Goal: Communication & Community: Answer question/provide support

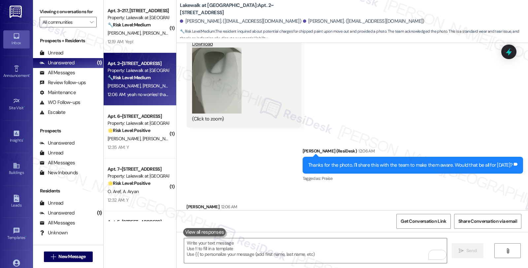
scroll to position [1457, 0]
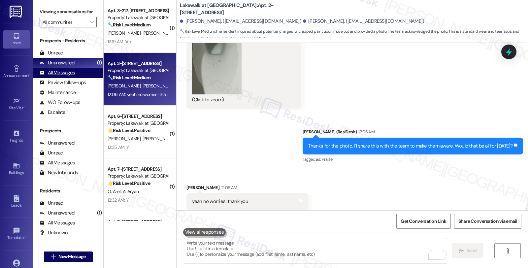
click at [68, 76] on div "All Messages" at bounding box center [57, 72] width 35 height 7
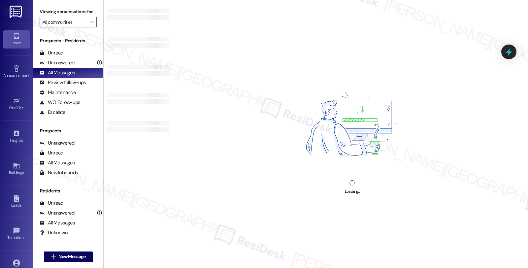
click at [452, 156] on div "Loading..." at bounding box center [352, 134] width 352 height 268
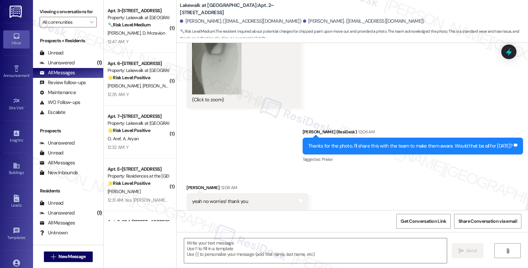
type textarea "Fetching suggested responses. Please feel free to read through the conversation…"
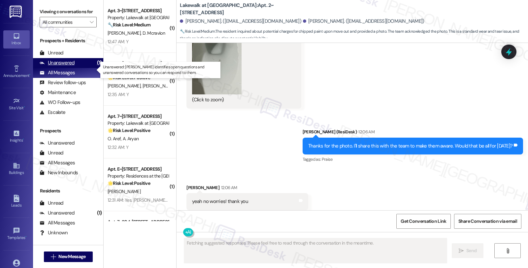
click at [61, 66] on div "Unanswered" at bounding box center [57, 62] width 35 height 7
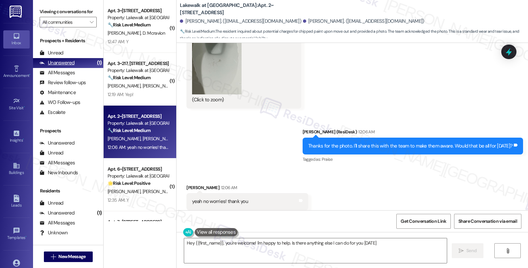
type textarea "Hey {{first_name}}, you're welcome! I'm happy to help. Is there anything else I…"
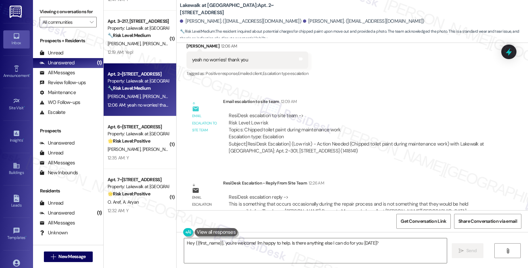
scroll to position [0, 0]
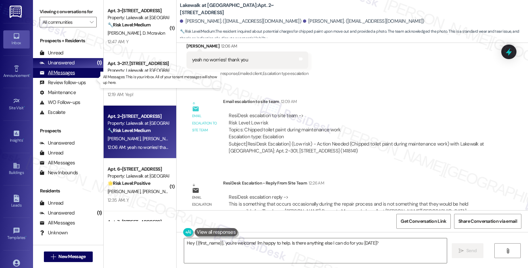
click at [64, 76] on div "All Messages" at bounding box center [57, 72] width 35 height 7
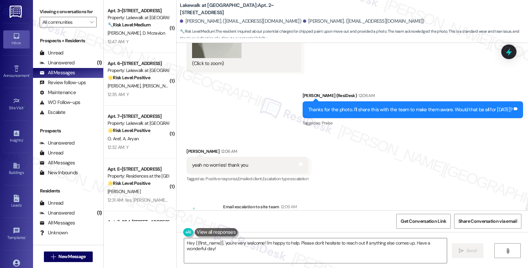
scroll to position [1488, 0]
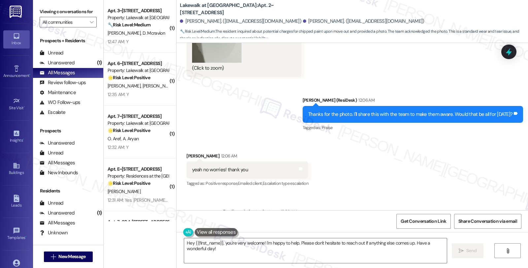
click at [186, 152] on div "Sophie Williams 12:06 AM" at bounding box center [247, 156] width 122 height 9
copy div "Sophie"
click at [184, 242] on textarea "Hey {{first_name}}, you're very welcome! I'm happy to help. Please don't hesita…" at bounding box center [315, 250] width 262 height 25
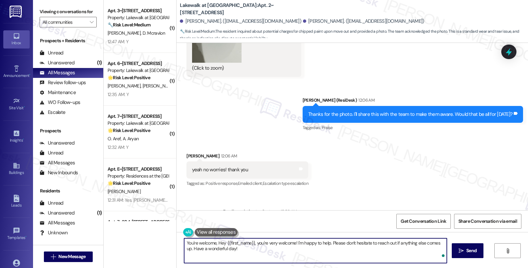
paste textarea "Sophie"
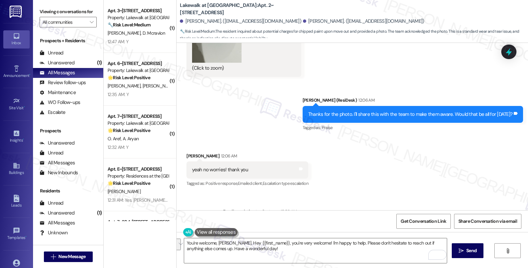
click at [455, 140] on div "Received via SMS Sophie Williams 12:06 AM yeah no worries! thank you Tags and n…" at bounding box center [351, 166] width 351 height 56
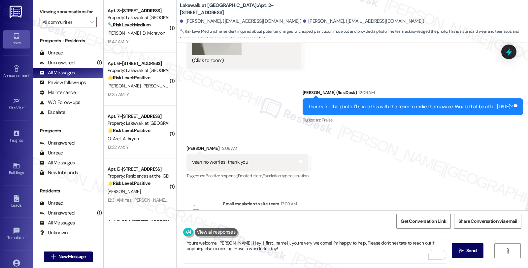
scroll to position [1562, 0]
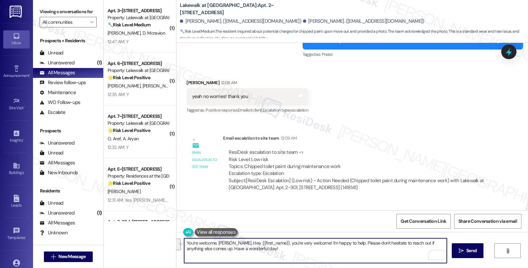
drag, startPoint x: 228, startPoint y: 243, endPoint x: 277, endPoint y: 251, distance: 49.7
click at [277, 251] on textarea "You're welcome, Sophie. Hey {{first_name}}, you're very welcome! I'm happy to h…" at bounding box center [315, 250] width 262 height 25
paste textarea "This is something that occurs occasionally during the repair process and is not…"
click at [284, 243] on textarea "You're welcome, Sophie. I want to give you an update. This is something that oc…" at bounding box center [315, 250] width 262 height 25
drag, startPoint x: 292, startPoint y: 244, endPoint x: 315, endPoint y: 243, distance: 22.8
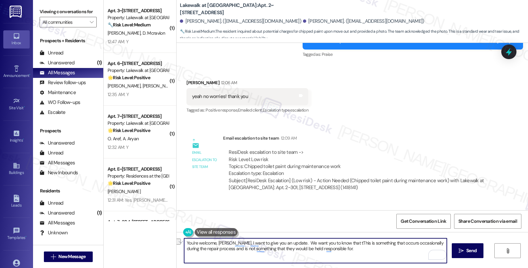
click at [315, 243] on textarea "You're welcome, Sophie. I want to give you an update. We want you to know that …" at bounding box center [315, 250] width 262 height 25
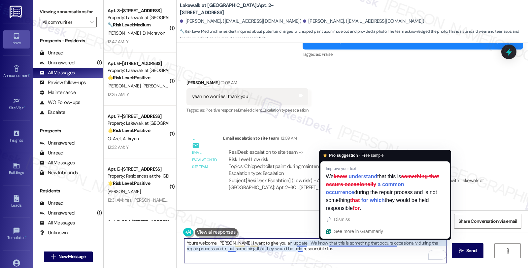
click at [360, 260] on textarea "You're welcome, Sophie. I want to give you an update. We know that this is some…" at bounding box center [315, 250] width 262 height 25
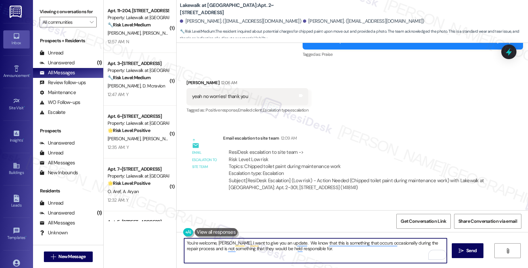
click at [234, 250] on textarea "You're welcome, Sophie. I want to give you an update. We know that this is some…" at bounding box center [315, 250] width 262 height 25
click at [313, 254] on textarea "You're welcome, [PERSON_NAME]. I want to give you an update. We know that this …" at bounding box center [315, 250] width 262 height 25
click at [246, 259] on textarea "You're welcome, [PERSON_NAME]. I want to give you an update. We know that this …" at bounding box center [315, 250] width 262 height 25
paste textarea "Should you have other concerns, please feel free to reach out. Have a great day!"
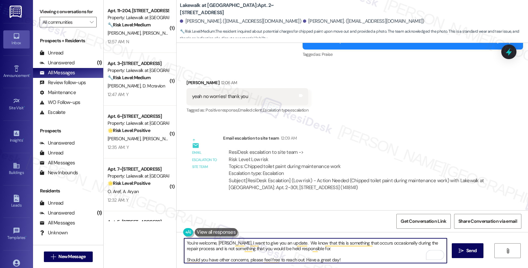
click at [351, 260] on textarea "You're welcome, Sophie. I want to give you an update. We know that this is some…" at bounding box center [315, 250] width 262 height 25
click at [348, 258] on textarea "You're welcome, Sophie. I want to give you an update. We know that this is some…" at bounding box center [315, 250] width 262 height 25
type textarea "You're welcome, Sophie. I want to give you an update. We know that this is some…"
click at [460, 248] on icon "" at bounding box center [460, 250] width 5 height 5
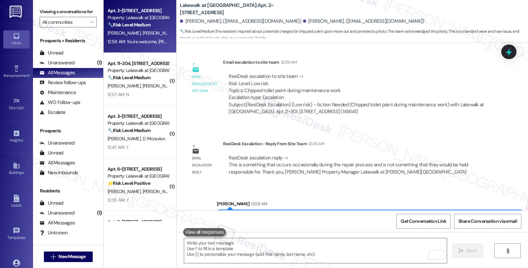
scroll to position [1666, 0]
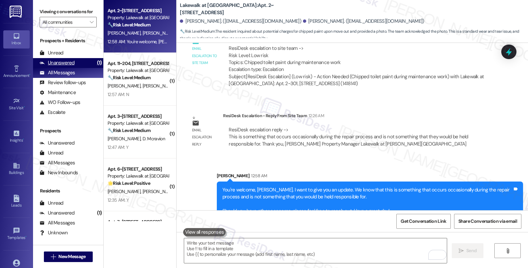
click at [81, 68] on div "Unanswered (1)" at bounding box center [68, 63] width 70 height 10
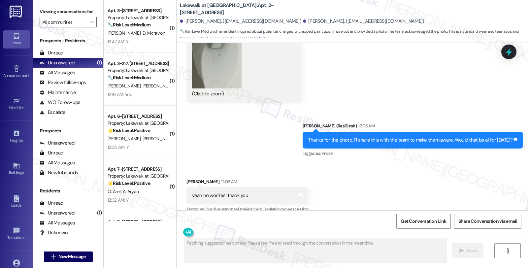
scroll to position [1457, 0]
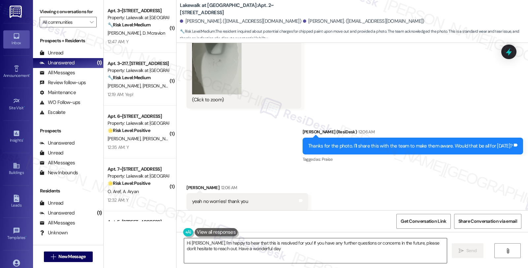
type textarea "Hi Sophie, I'm happy to hear that this is resolved for you! If you have any fur…"
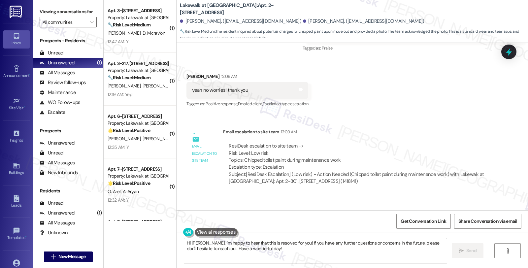
scroll to position [1675, 0]
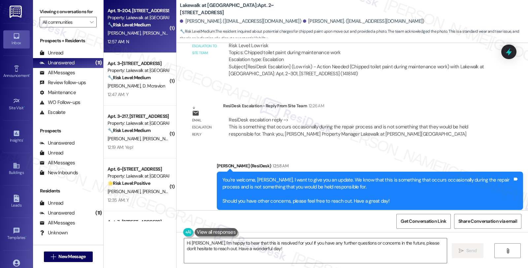
click at [142, 32] on span "[PERSON_NAME]" at bounding box center [158, 33] width 33 height 6
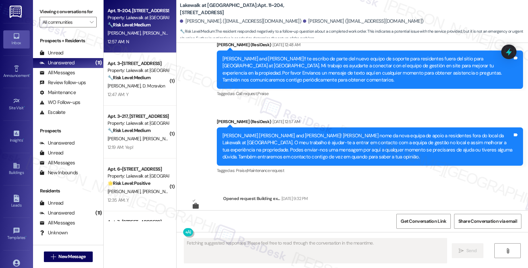
scroll to position [284, 0]
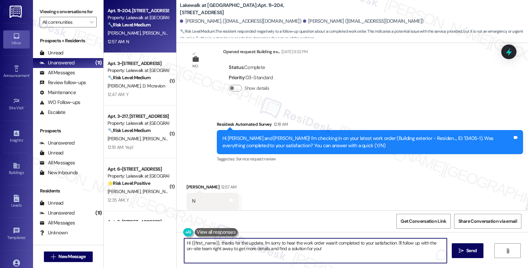
drag, startPoint x: 393, startPoint y: 241, endPoint x: 400, endPoint y: 253, distance: 13.4
click at [400, 253] on textarea "Hi {{first_name}}, thanks for the update. I'm sorry to hear the work order wasn…" at bounding box center [315, 250] width 262 height 25
type textarea "Hi {{first_name}}, thanks for the update. I'm sorry to hear the work order wasn…"
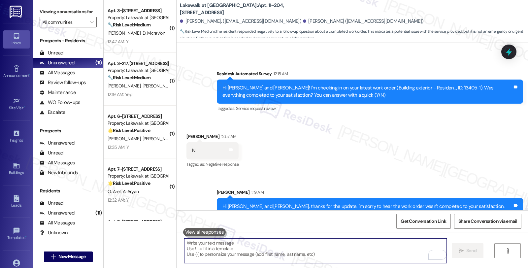
scroll to position [337, 0]
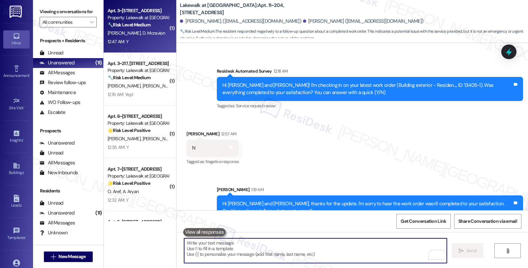
click at [152, 27] on div "🔧 Risk Level: Medium The resident responded 'Y' to confirm that the safety equi…" at bounding box center [137, 24] width 61 height 7
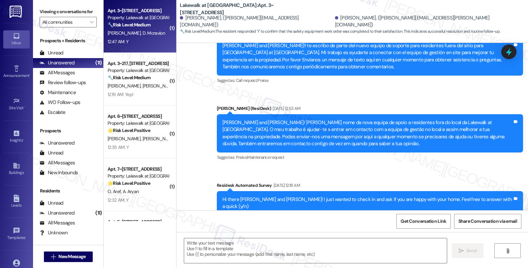
type textarea "Fetching suggested responses. Please feel free to read through the conversation…"
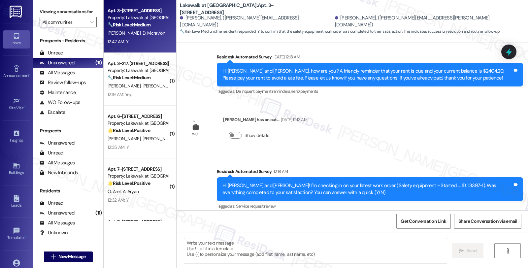
scroll to position [591, 0]
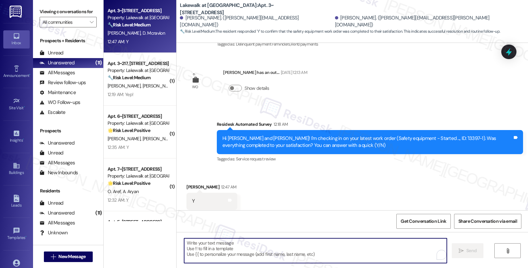
click at [226, 251] on textarea "To enrich screen reader interactions, please activate Accessibility in Grammarl…" at bounding box center [315, 250] width 262 height 25
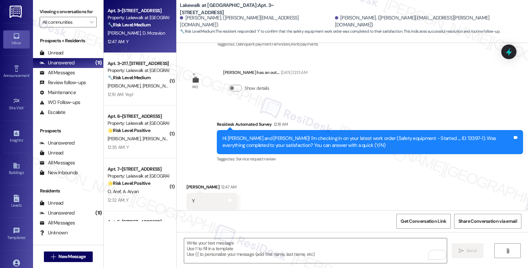
click at [408, 180] on div "Received via SMS Douglas Mcravion 12:47 AM Y Tags and notes Tagged as: Positive…" at bounding box center [351, 196] width 351 height 56
click at [262, 244] on textarea "To enrich screen reader interactions, please activate Accessibility in Grammarl…" at bounding box center [315, 250] width 262 height 25
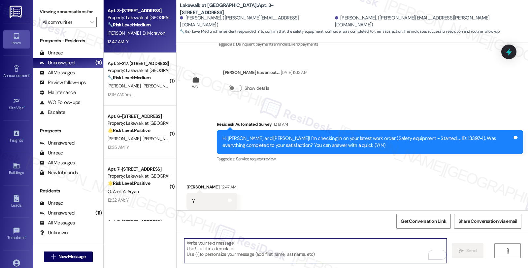
paste textarea "Hi, it’s great to hear from you and I’m glad your latest work order has been co…"
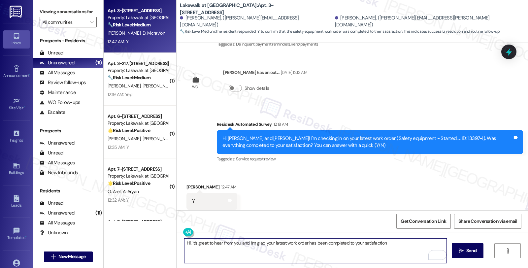
click at [186, 183] on div "Douglas Mcravion 12:47 AM" at bounding box center [211, 187] width 51 height 9
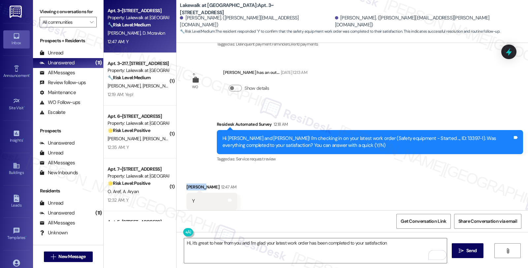
click at [186, 183] on div "Douglas Mcravion 12:47 AM" at bounding box center [211, 187] width 51 height 9
copy div "Douglas"
click at [184, 242] on textarea "Hi, it’s great to hear from you and I’m glad your latest work order has been co…" at bounding box center [315, 250] width 262 height 25
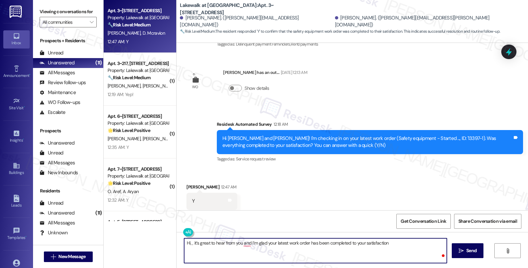
paste textarea "Douglas"
drag, startPoint x: 204, startPoint y: 242, endPoint x: 262, endPoint y: 242, distance: 57.4
click at [262, 242] on textarea "Hi, Douglas, it’s great to hear from you and I’m glad your latest work order ha…" at bounding box center [315, 250] width 262 height 25
click at [352, 245] on textarea "Hi, Douglas, I’m glad your latest work order has been completed to your satisfa…" at bounding box center [315, 250] width 262 height 25
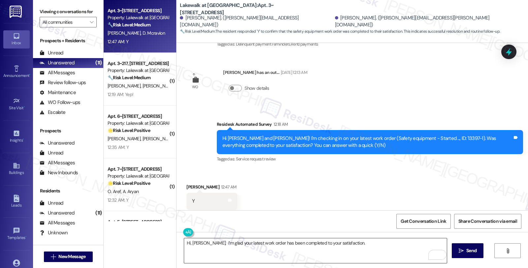
click at [292, 253] on textarea "Hi, Douglas, I’m glad your latest work order has been completed to your satisfa…" at bounding box center [315, 250] width 262 height 25
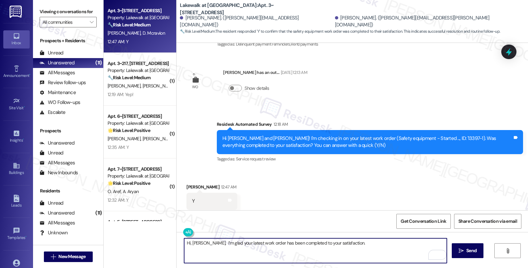
click at [367, 248] on textarea "Hi, Douglas, I’m glad your latest work order has been completed to your satisfa…" at bounding box center [315, 250] width 262 height 25
paste textarea "Should you have other concerns, please feel free to reach out. Have a great day!"
type textarea "Hi, Douglas, I’m glad your latest work order has been completed to your satisfa…"
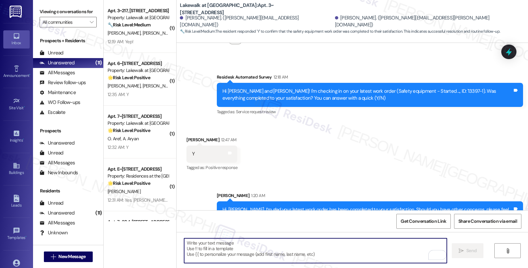
scroll to position [644, 0]
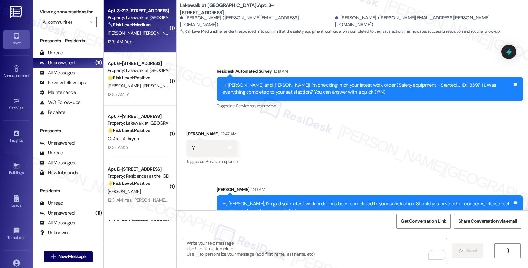
click at [144, 36] on div "J. Miller J. Conte" at bounding box center [138, 33] width 62 height 8
type textarea "Fetching suggested responses. Please feel free to read through the conversation…"
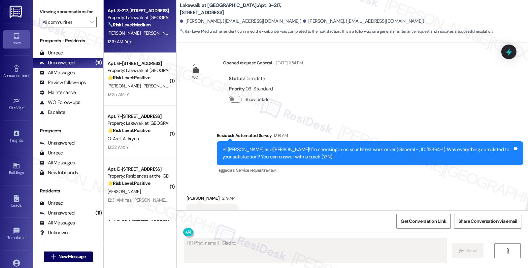
scroll to position [284, 0]
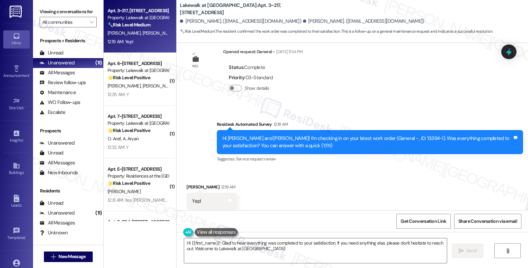
click at [187, 183] on div "John Miller 12:19 AM" at bounding box center [211, 187] width 51 height 9
copy div "John"
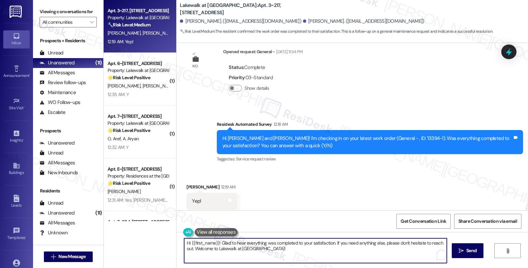
drag, startPoint x: 187, startPoint y: 242, endPoint x: 215, endPoint y: 242, distance: 27.7
click at [215, 242] on textarea "Hi {{first_name}}! Glad to hear everything was completed to your satisfaction. …" at bounding box center [315, 250] width 262 height 25
paste textarea "John"
drag, startPoint x: 312, startPoint y: 242, endPoint x: 446, endPoint y: 251, distance: 134.8
click at [446, 251] on div "Hi John, glad to hear everything was completed to your satisfaction. If you nee…" at bounding box center [351, 256] width 351 height 49
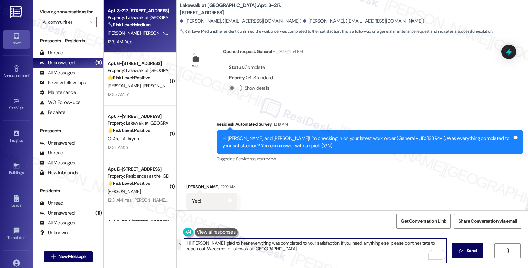
paste textarea "We strive to make your experience here as smooth as possible, and your positive…"
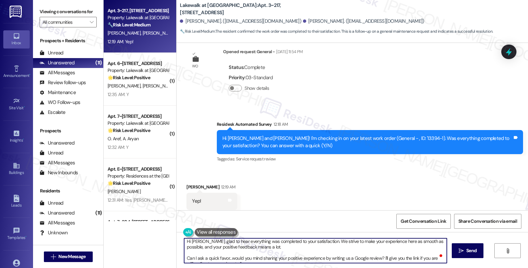
scroll to position [0, 0]
type textarea "Hi John, glad to hear everything was completed to your satisfaction. We strive …"
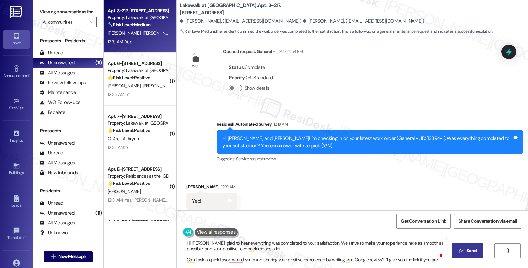
click at [465, 251] on span "Send" at bounding box center [471, 250] width 13 height 7
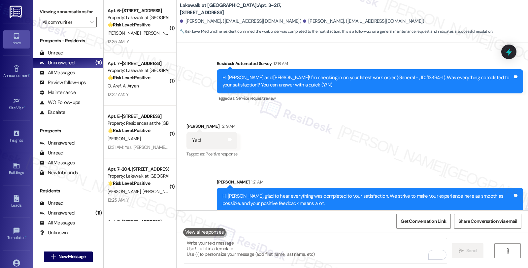
scroll to position [358, 0]
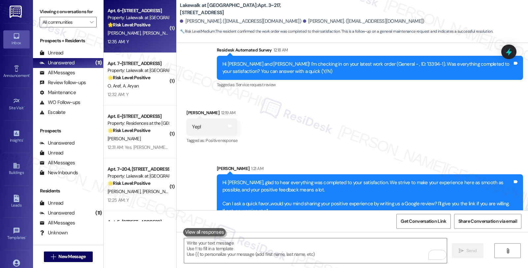
click at [142, 34] on span "T. Ison" at bounding box center [158, 33] width 33 height 6
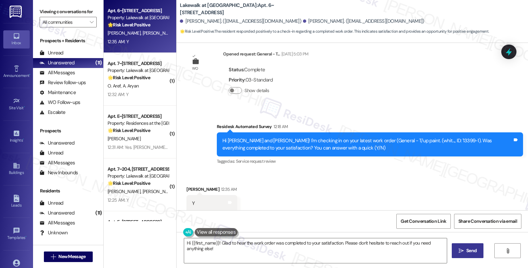
scroll to position [284, 0]
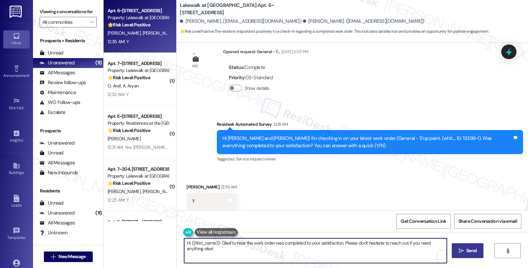
drag, startPoint x: 341, startPoint y: 242, endPoint x: 344, endPoint y: 251, distance: 9.3
click at [344, 251] on textarea "Hi {{first_name}}! Glad to hear the work order was completed to your satisfacti…" at bounding box center [315, 250] width 262 height 25
paste textarea "We strive to make your experience here as smooth as possible, and your positive…"
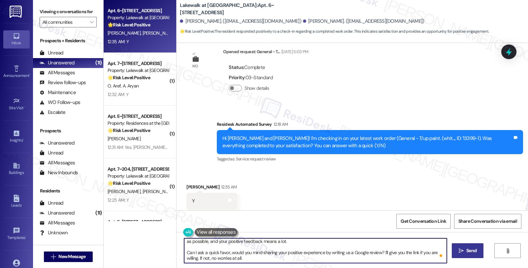
scroll to position [0, 0]
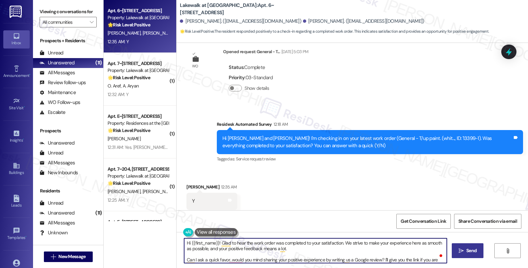
click at [202, 241] on textarea "Hi {{first_name}}! Glad to hear the work order was completed to your satisfacti…" at bounding box center [315, 250] width 262 height 25
click at [296, 251] on textarea "Hi Travis, glad to hear the work order was completed to your satisfaction. We s…" at bounding box center [315, 250] width 262 height 25
type textarea "Hi Travis, glad to hear the work order was completed to your satisfaction. We s…"
click at [459, 251] on icon "" at bounding box center [460, 250] width 5 height 5
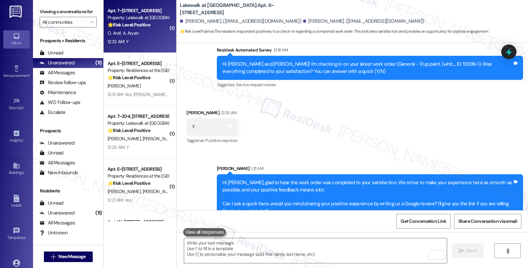
click at [158, 42] on div "12:32 AM: Y 12:32 AM: Y" at bounding box center [138, 42] width 62 height 8
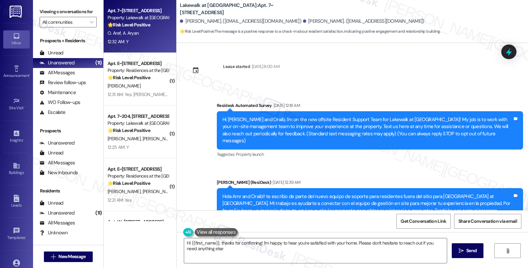
type textarea "Hi {{first_name}}, thanks for confirming! I'm happy to hear you're satisfied wi…"
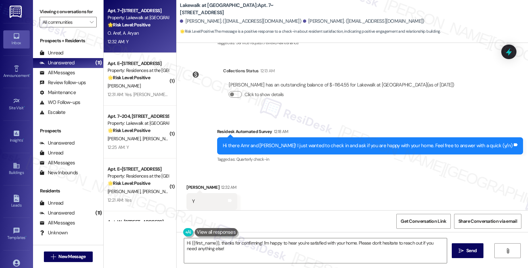
click at [189, 184] on div "Oraib Aref 12:32 AM" at bounding box center [211, 188] width 51 height 9
copy div "Oraib"
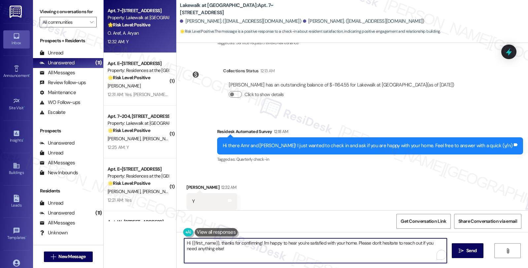
drag, startPoint x: 186, startPoint y: 241, endPoint x: 214, endPoint y: 242, distance: 27.4
click at [214, 242] on textarea "Hi {{first_name}}, thanks for confirming! I'm happy to hear you're satisfied wi…" at bounding box center [315, 250] width 262 height 25
paste textarea "Oraib"
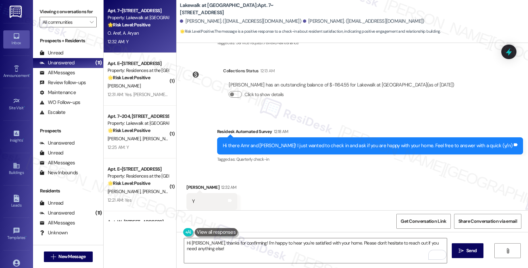
drag, startPoint x: 275, startPoint y: 179, endPoint x: 284, endPoint y: 190, distance: 13.3
click at [275, 179] on div "Received via SMS Oraib Aref 12:32 AM Y Tags and notes Tagged as: Positive respo…" at bounding box center [351, 197] width 351 height 56
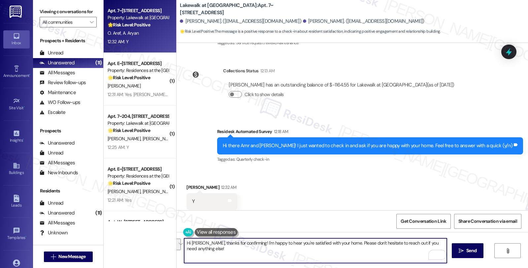
drag, startPoint x: 337, startPoint y: 242, endPoint x: 350, endPoint y: 254, distance: 17.3
click at [350, 254] on textarea "Hi Oraib, thanks for confirming! I'm happy to hear you're satisfied with your h…" at bounding box center [315, 250] width 262 height 25
paste textarea "Your comfort and satisfaction are important to us. Can I ask a quick favor...wo…"
type textarea "Hi Oraib, thanks for confirming! I'm happy to hear you're satisfied with your h…"
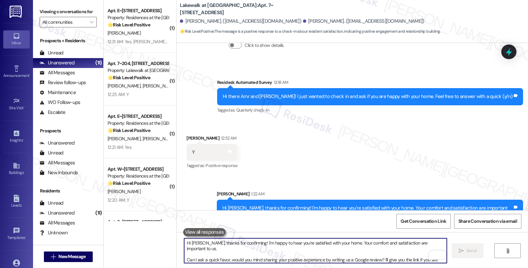
scroll to position [468, 0]
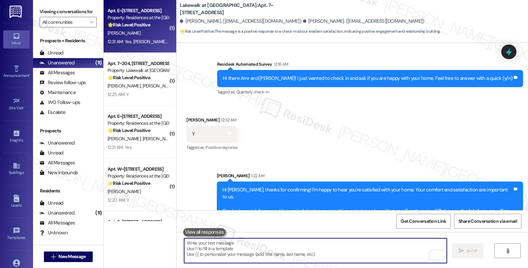
click at [150, 26] on div "🌟 Risk Level: Positive The resident responded positively to a check-in regardin…" at bounding box center [137, 24] width 61 height 7
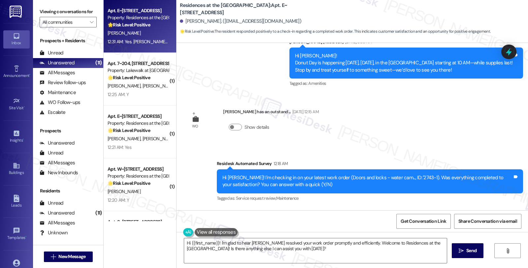
scroll to position [199, 0]
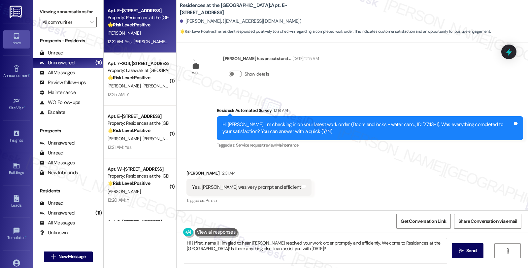
drag, startPoint x: 342, startPoint y: 251, endPoint x: 340, endPoint y: 248, distance: 3.6
click at [342, 251] on textarea "Hi {{first_name}}! I'm glad to hear Joe resolved your work order promptly and e…" at bounding box center [315, 250] width 262 height 25
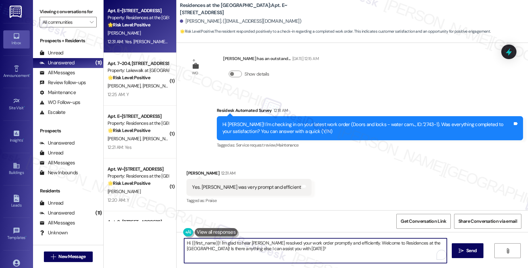
drag, startPoint x: 351, startPoint y: 243, endPoint x: 358, endPoint y: 252, distance: 11.3
click at [358, 252] on textarea "Hi {{first_name}}! I'm glad to hear Joe resolved your work order promptly and e…" at bounding box center [315, 250] width 262 height 25
paste textarea "strive to make your experience here as smooth as possible, and"
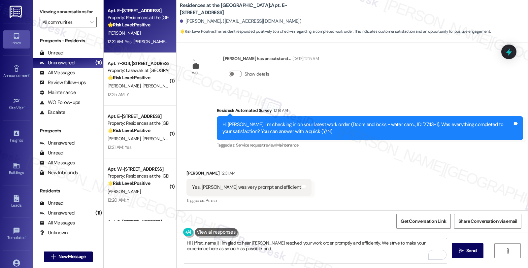
click at [286, 251] on textarea "Hi {{first_name}}! I'm glad to hear Joe resolved your work order promptly and e…" at bounding box center [315, 250] width 262 height 25
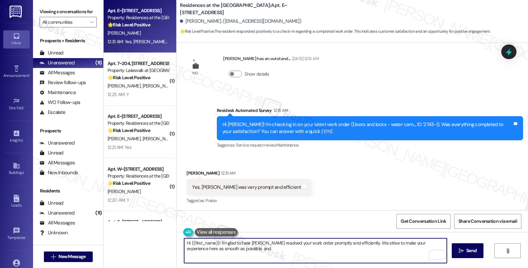
paste textarea "We appreciate knowing what we’re doing well."
click at [232, 250] on textarea "Hi {{first_name}}! I'm glad to hear Joe resolved your work order promptly and e…" at bounding box center [315, 250] width 262 height 25
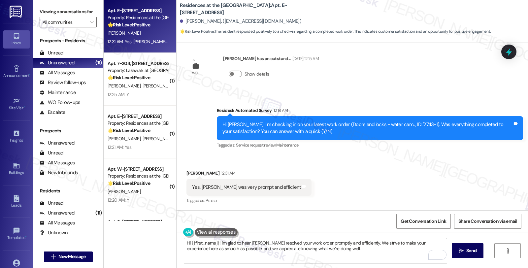
click at [352, 250] on textarea "Hi {{first_name}}! I'm glad to hear Joe resolved your work order promptly and e…" at bounding box center [315, 250] width 262 height 25
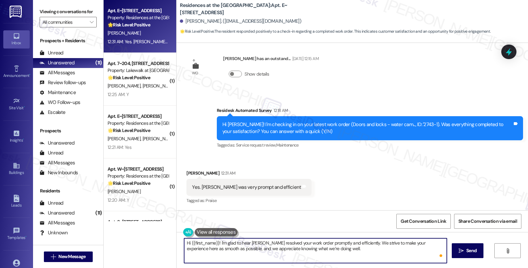
paste textarea "Can I ask a quick favor...would you mind sharing your positive experience by wr…"
type textarea "Hi {{first_name}}! I'm glad to hear Joe resolved your work order promptly and e…"
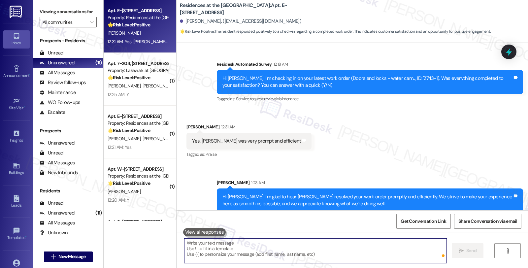
scroll to position [274, 0]
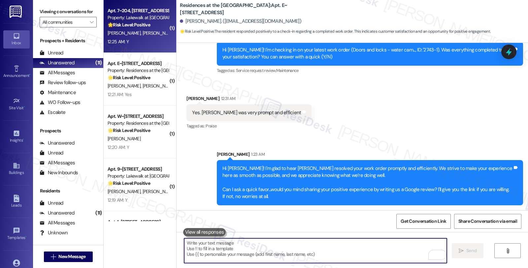
click at [147, 35] on div "G. Morgan M. Carlos" at bounding box center [138, 33] width 62 height 8
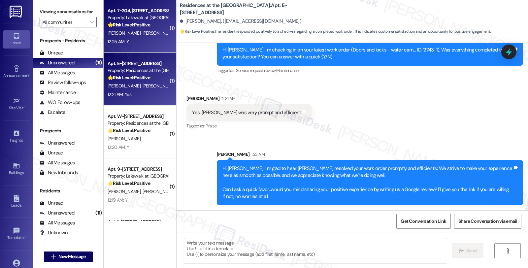
type textarea "Fetching suggested responses. Please feel free to read through the conversation…"
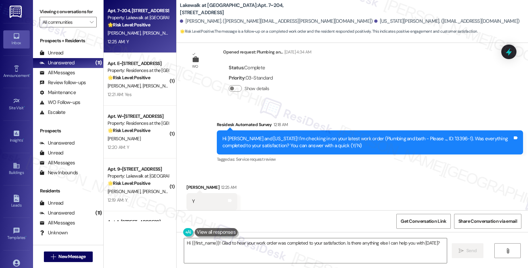
scroll to position [734, 0]
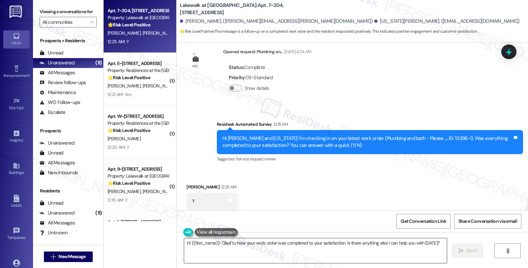
click at [286, 249] on textarea "Hi {{first_name}}! Glad to hear your work order was completed to your satisfact…" at bounding box center [315, 250] width 262 height 25
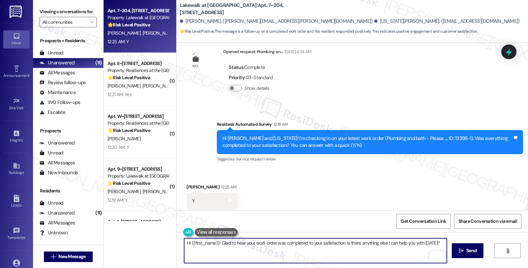
drag, startPoint x: 342, startPoint y: 241, endPoint x: 443, endPoint y: 242, distance: 101.6
click at [443, 242] on textarea "Hi {{first_name}}! Glad to hear your work order was completed to your satisfact…" at bounding box center [315, 250] width 262 height 25
paste textarea "Should you have other concerns, please feel free to reach out. Have a great day!"
click at [190, 183] on div "Madelyn Carlos 12:25 AM" at bounding box center [211, 187] width 51 height 9
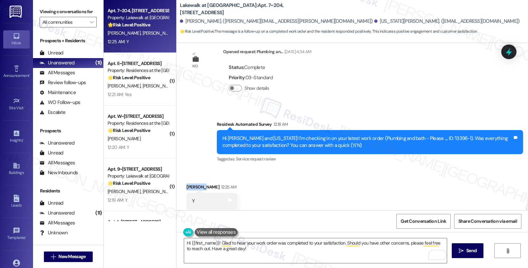
copy div "Madelyn"
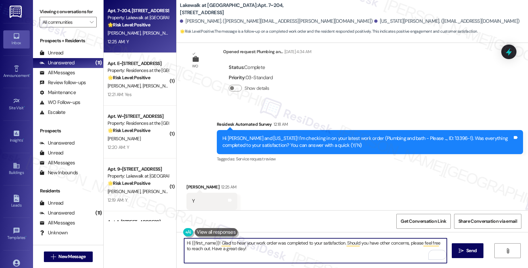
drag, startPoint x: 193, startPoint y: 243, endPoint x: 214, endPoint y: 244, distance: 21.1
click at [214, 244] on textarea "Hi {{first_name}}! Glad to hear your work order was completed to your satisfact…" at bounding box center [315, 250] width 262 height 25
paste textarea "Madelyn"
type textarea "Hi Madelyn! Glad to hear your work order was completed to your satisfaction. Sh…"
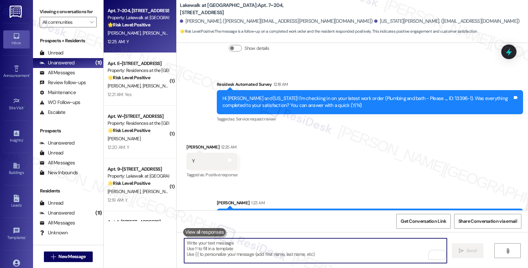
scroll to position [787, 0]
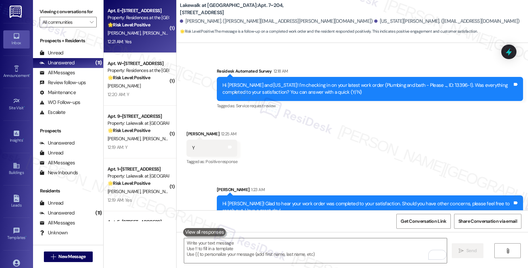
click at [146, 35] on span "[PERSON_NAME]" at bounding box center [158, 33] width 33 height 6
type textarea "Fetching suggested responses. Please feel free to read through the conversation…"
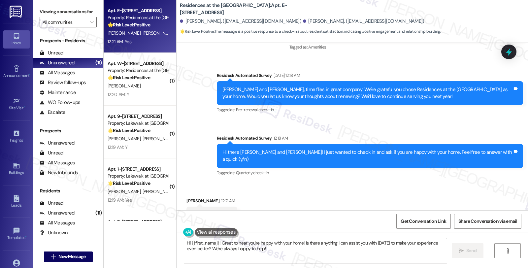
scroll to position [791, 0]
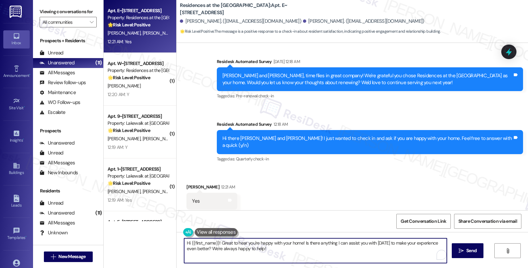
drag, startPoint x: 300, startPoint y: 242, endPoint x: 318, endPoint y: 255, distance: 21.6
click at [318, 255] on textarea "Hi {{first_name}}! Great to hear you're happy with your home! Is there anything…" at bounding box center [315, 250] width 262 height 25
paste textarea "Madelyn"
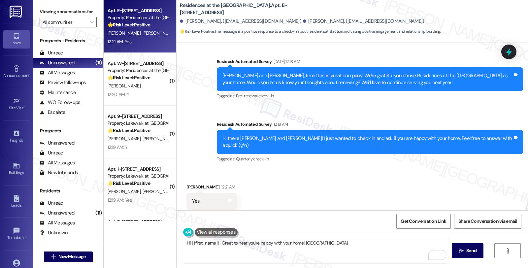
click at [187, 183] on div "Joan Castronuovo 12:21 AM" at bounding box center [211, 187] width 51 height 9
copy div "Joan"
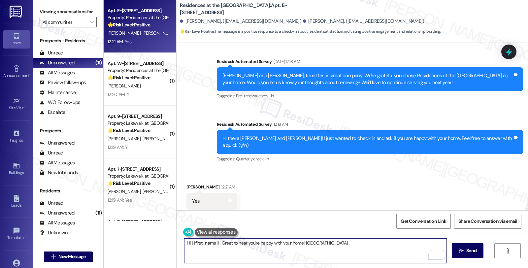
drag, startPoint x: 187, startPoint y: 243, endPoint x: 215, endPoint y: 242, distance: 28.0
click at [215, 242] on textarea "Hi {{first_name}}! Great to hear you're happy with your home! Madelyn" at bounding box center [315, 250] width 262 height 25
paste textarea "Joan"
click at [288, 244] on textarea "Hi Joan, great to hear you're happy with your home! Madelyn" at bounding box center [315, 250] width 262 height 25
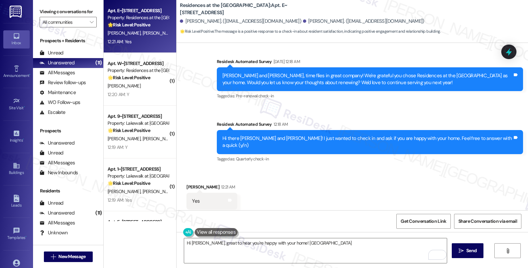
click at [349, 153] on div "Survey, sent via SMS Residesk Automated Survey 12:18 AM Hi there Vincent and Jo…" at bounding box center [370, 142] width 316 height 53
drag, startPoint x: 342, startPoint y: 217, endPoint x: 346, endPoint y: 245, distance: 28.6
click at [342, 217] on div "Get Conversation Link Share Conversation via email" at bounding box center [351, 221] width 351 height 22
click at [267, 252] on textarea "Hi Joan, great to hear you're happy with your home! Madelyn" at bounding box center [315, 250] width 262 height 25
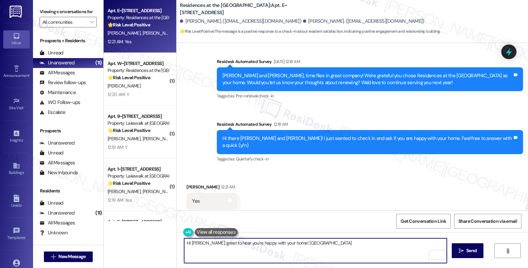
click at [288, 245] on textarea "Hi Joan, great to hear you're happy with your home! Madelyn" at bounding box center [315, 250] width 262 height 25
paste textarea "Should you have other concerns, please feel free to reach out. Have a great day!"
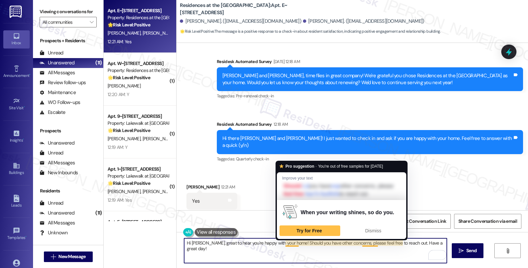
click at [278, 245] on textarea "Hi Joan, great to hear you're happy with your home! Should you have other conce…" at bounding box center [315, 250] width 262 height 25
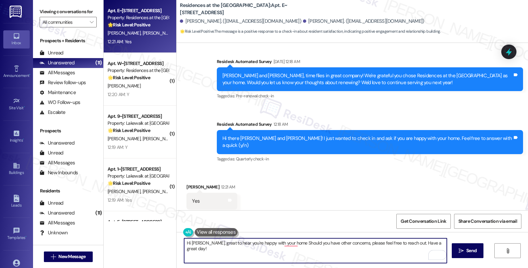
type textarea "Hi Joan, great to hear you're happy with your home. Should you have other conce…"
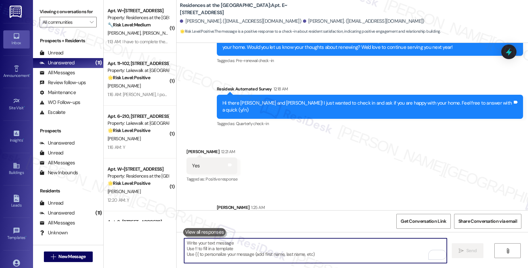
scroll to position [838, 0]
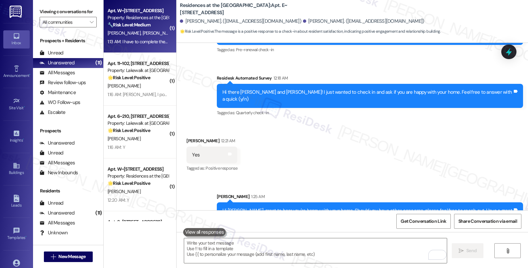
click at [152, 34] on div "D. Levin S. Levin" at bounding box center [138, 33] width 62 height 8
type textarea "Fetching suggested responses. Please feel free to read through the conversation…"
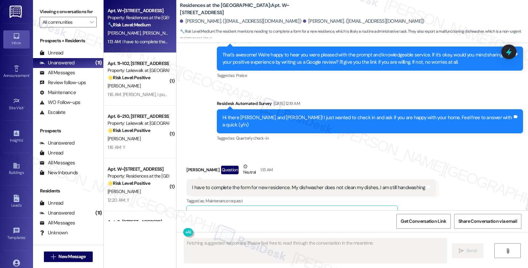
scroll to position [689, 0]
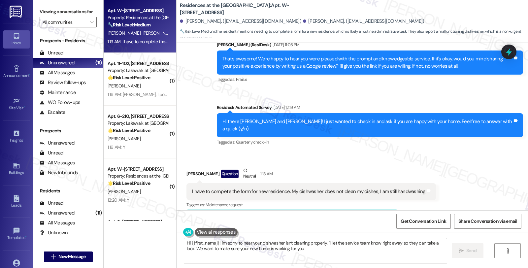
type textarea "Hi {{first_name}}! I'm sorry to hear your dishwasher isn't cleaning properly. I…"
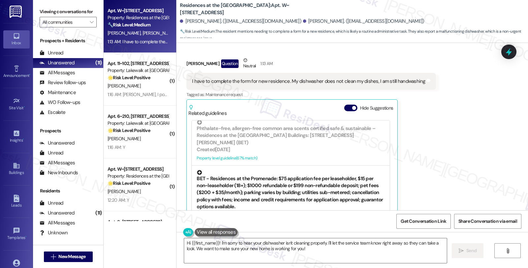
scroll to position [138, 0]
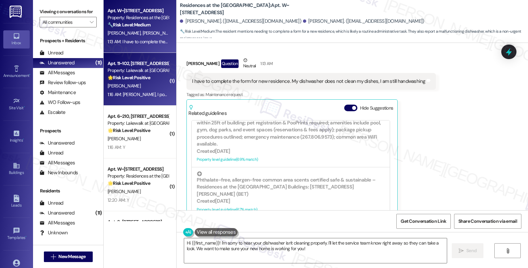
click at [152, 78] on div "🌟 Risk Level: Positive The resident is referring to a previous positive review,…" at bounding box center [137, 77] width 61 height 7
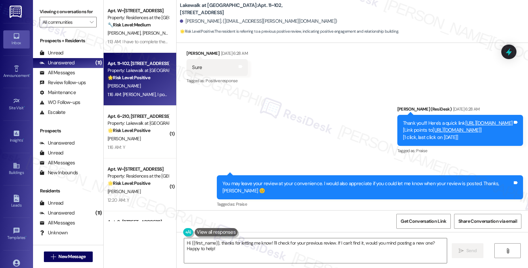
scroll to position [584, 0]
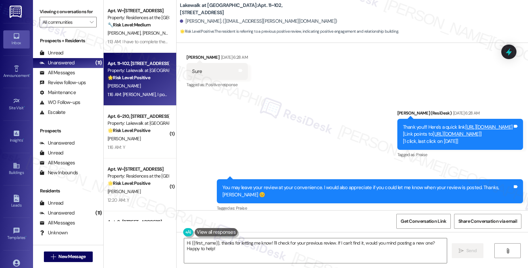
click at [432, 131] on link "https://search.google.com/local/writereview?placeid=ChIJoVo93oqD54gRg-yrMNvUXWA" at bounding box center [455, 134] width 47 height 7
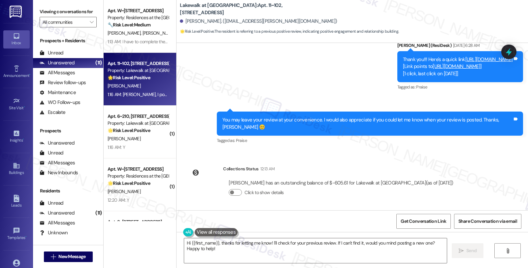
scroll to position [694, 0]
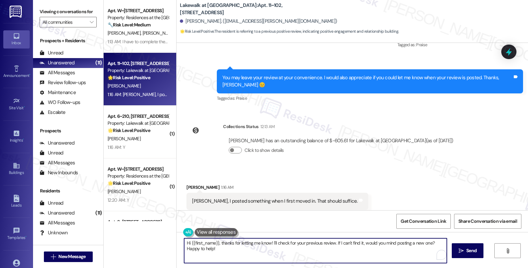
drag, startPoint x: 217, startPoint y: 242, endPoint x: 164, endPoint y: 242, distance: 52.8
click at [164, 242] on div "Apt. W~2129, 1100 Market Street Property: Residences at the Promenade 🔧 Risk Le…" at bounding box center [316, 134] width 424 height 268
drag, startPoint x: 234, startPoint y: 242, endPoint x: 444, endPoint y: 239, distance: 209.7
click at [444, 239] on textarea "Thanks for letting me know! I'll check for your previous review. If I can't fin…" at bounding box center [315, 250] width 262 height 25
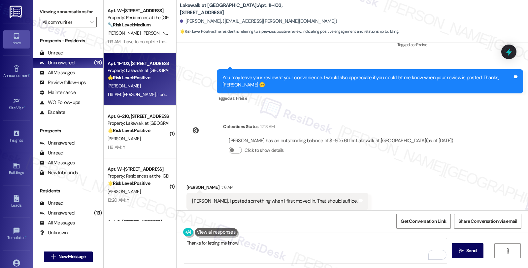
click at [264, 240] on textarea "Thanks for letting me know!" at bounding box center [315, 250] width 262 height 25
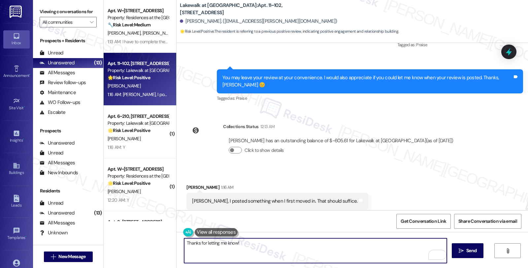
paste textarea "If you ever need anything in the future, please don't hesitate to reach out. Ha…"
type textarea "Thanks for letting me know! If you ever need anything in the future, please don…"
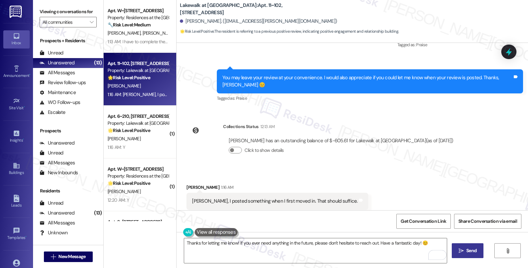
click at [456, 251] on button " Send" at bounding box center [467, 250] width 32 height 15
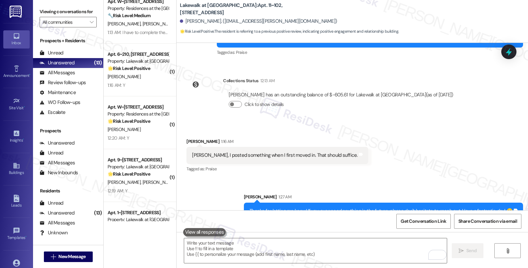
scroll to position [0, 0]
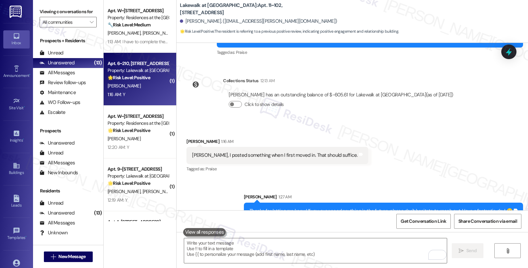
click at [153, 78] on div "🌟 Risk Level: Positive The resident responded positively to a check-in regardin…" at bounding box center [137, 77] width 61 height 7
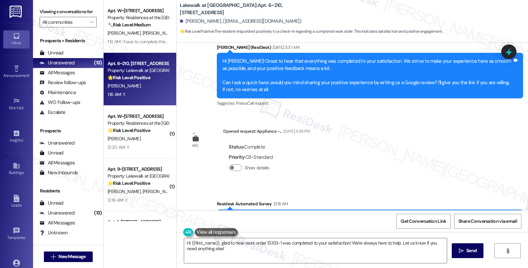
scroll to position [1047, 0]
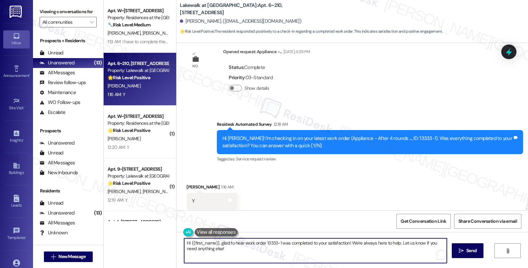
drag, startPoint x: 347, startPoint y: 242, endPoint x: 350, endPoint y: 250, distance: 8.3
click at [350, 250] on textarea "Hi {{first_name}}, glad to hear work order 13333-1 was completed to your satisf…" at bounding box center [315, 250] width 262 height 25
paste textarea "If you ever need anything in the future, please don't hesitate to reach out. Ha…"
type textarea "Hi {{first_name}}, glad to hear work order 13333-1 was completed to your satisf…"
click at [458, 251] on icon "" at bounding box center [460, 250] width 5 height 5
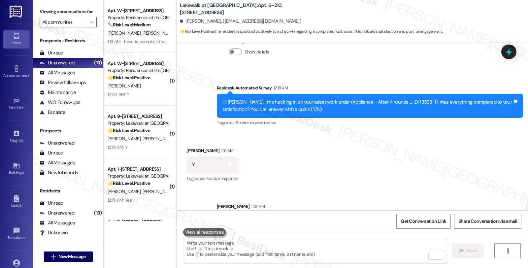
scroll to position [1100, 0]
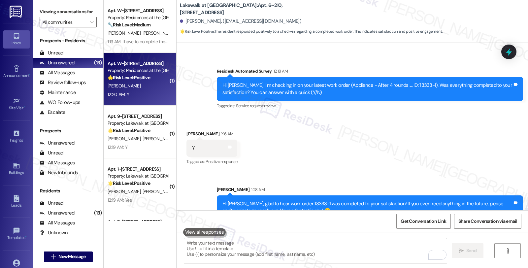
click at [133, 93] on div "12:20 AM: Y 12:20 AM: Y" at bounding box center [138, 94] width 62 height 8
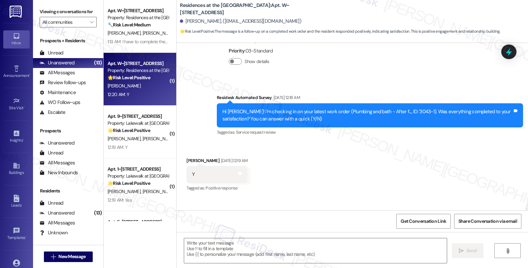
type textarea "Fetching suggested responses. Please feel free to read through the conversation…"
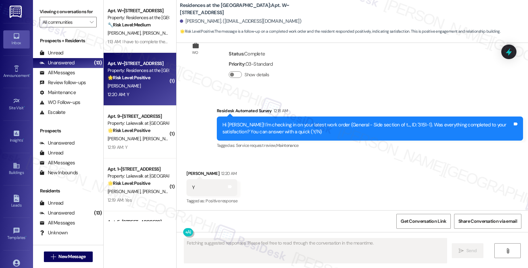
scroll to position [482, 0]
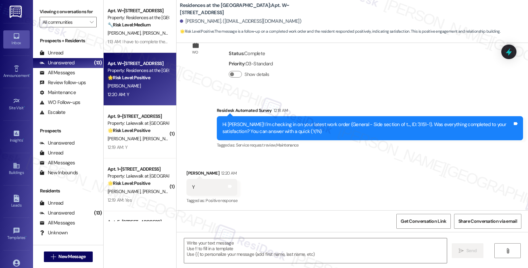
click at [416, 181] on div "Received via SMS Christine Valera 12:20 AM Y Tags and notes Tagged as: Positive…" at bounding box center [351, 183] width 351 height 56
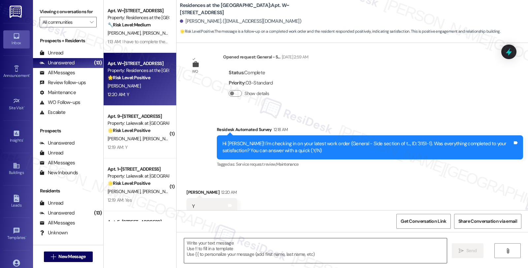
scroll to position [482, 0]
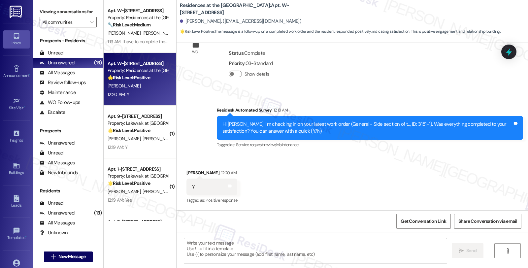
click at [287, 243] on textarea at bounding box center [315, 250] width 262 height 25
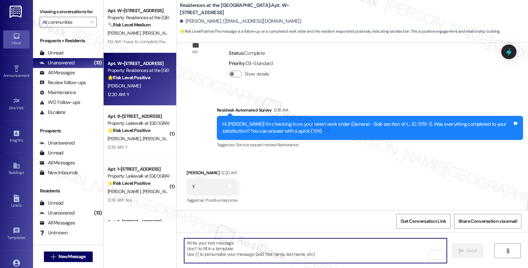
paste textarea "If you ever need anything in the future, please don't hesitate to reach out. Ha…"
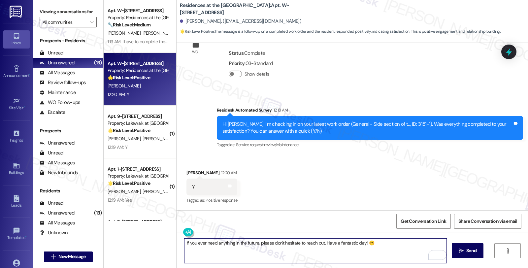
click at [190, 172] on div "Christine Valera 12:20 AM" at bounding box center [211, 173] width 51 height 9
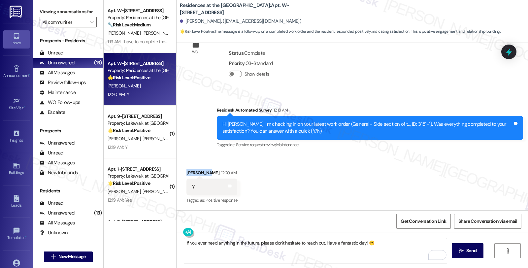
click at [190, 172] on div "Christine Valera 12:20 AM" at bounding box center [211, 173] width 51 height 9
copy div "Christine"
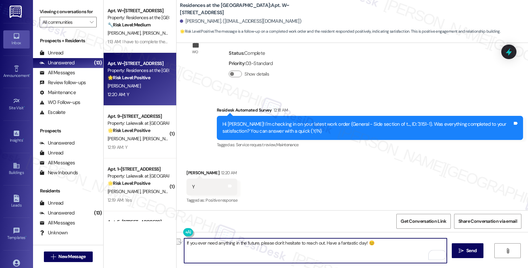
drag, startPoint x: 181, startPoint y: 245, endPoint x: 420, endPoint y: 245, distance: 239.1
click at [420, 245] on textarea "If you ever need anything in the future, please don't hesitate to reach out. Ha…" at bounding box center [315, 250] width 262 height 25
paste textarea "Christine"
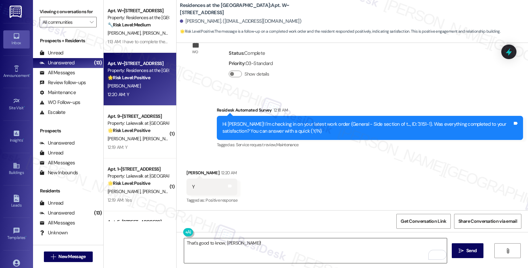
click at [252, 243] on textarea "That's good to know, Christine!" at bounding box center [315, 250] width 262 height 25
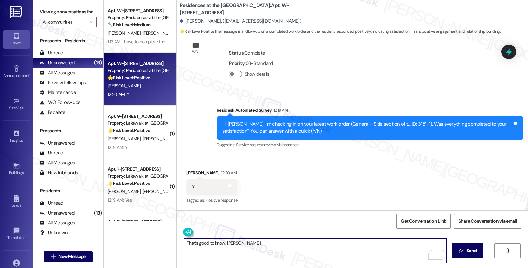
paste textarea "If you ever need anything in the future, please don't hesitate to reach out. Ha…"
type textarea "That's good to know, Christine! If you ever need anything in the future, please…"
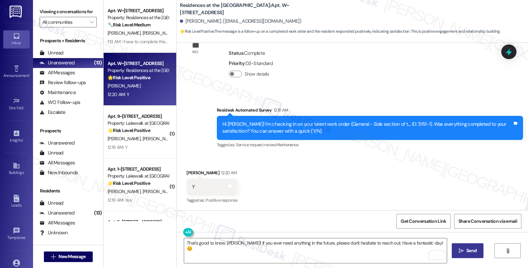
click at [456, 246] on button " Send" at bounding box center [467, 250] width 32 height 15
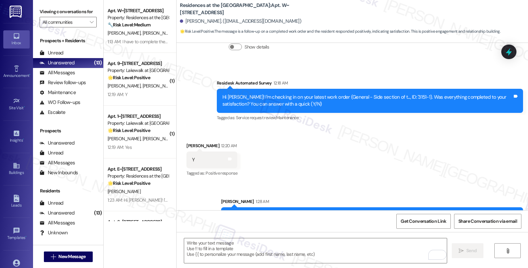
scroll to position [528, 0]
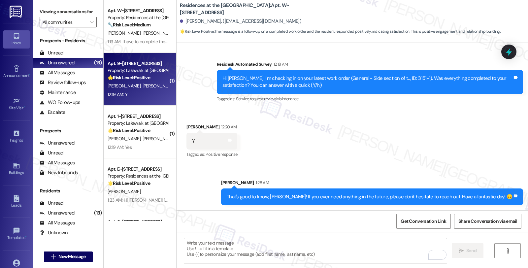
click at [135, 86] on div "J. Hearn J. Rowe" at bounding box center [138, 86] width 62 height 8
type textarea "Fetching suggested responses. Please feel free to read through the conversation…"
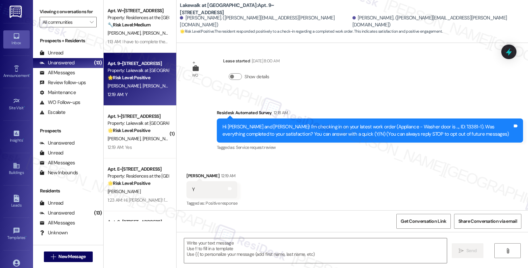
scroll to position [8, 0]
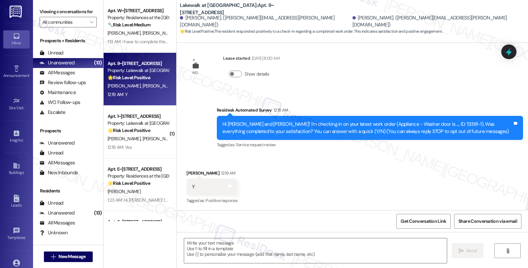
click at [282, 194] on div "Received via SMS Jessica Rowe 12:19 AM Y Tags and notes Tagged as: Positive res…" at bounding box center [351, 183] width 351 height 56
click at [240, 241] on textarea at bounding box center [315, 250] width 262 height 25
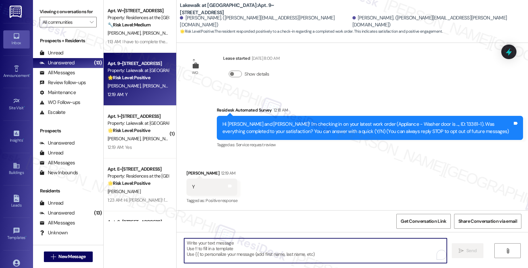
paste textarea "If you ever need anything in the future, please don't hesitate to reach out. Ha…"
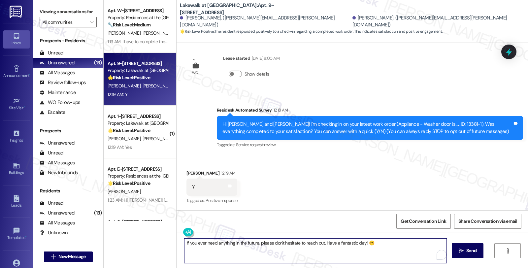
click at [279, 248] on textarea "If you ever need anything in the future, please don't hesitate to reach out. Ha…" at bounding box center [315, 250] width 262 height 25
paste textarea "Hi, it’s great to hear from you and I’m glad your latest work order has been co…"
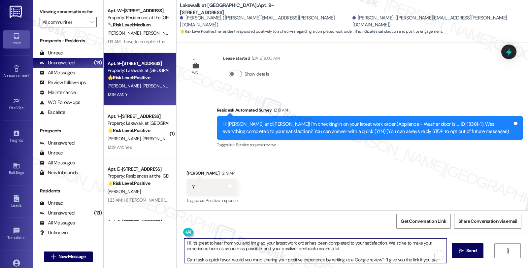
click at [188, 173] on div "Jessica Rowe 12:19 AM" at bounding box center [211, 173] width 51 height 9
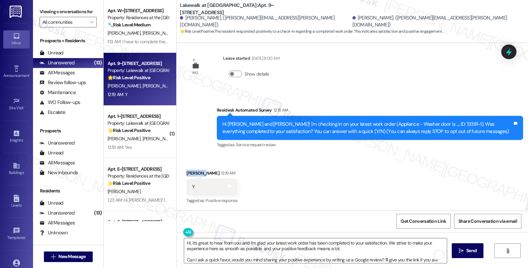
click at [188, 173] on div "Jessica Rowe 12:19 AM" at bounding box center [211, 173] width 51 height 9
copy div "Jessica"
click at [185, 244] on textarea "Hi, it’s great to hear from you and I’m glad your latest work order has been co…" at bounding box center [315, 250] width 262 height 25
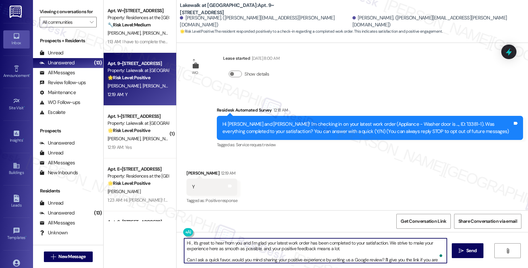
paste textarea "Jessica"
type textarea "Hi Jessica, it’s great to hear from you and I’m glad your latest work order has…"
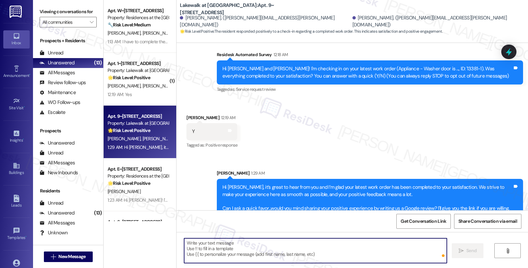
scroll to position [82, 0]
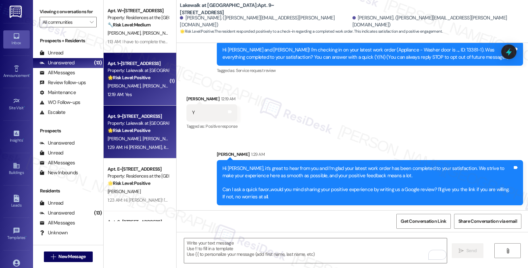
click at [150, 77] on div "🌟 Risk Level: Positive The resident responded positively to a check-in regardin…" at bounding box center [137, 77] width 61 height 7
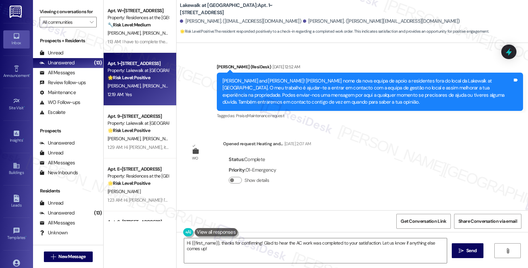
scroll to position [282, 0]
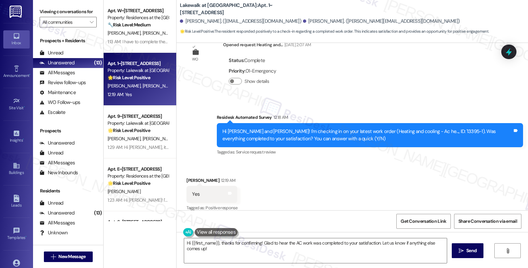
click at [190, 177] on div "Taylor Cristello 12:19 AM" at bounding box center [211, 181] width 51 height 9
copy div "Taylor"
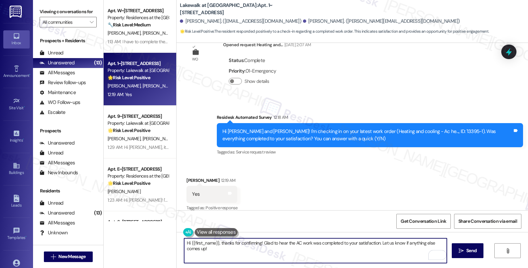
drag, startPoint x: 215, startPoint y: 242, endPoint x: 187, endPoint y: 240, distance: 27.4
click at [187, 240] on textarea "Hi {{first_name}}, thanks for confirming! Glad to hear the AC work was complete…" at bounding box center [315, 250] width 262 height 25
paste textarea "Taylor"
type textarea "Hi Taylor, thanks for confirming! Glad to hear the AC work was completed to you…"
click at [383, 253] on textarea "Hi Taylor, thanks for confirming! Glad to hear the AC work was completed to you…" at bounding box center [315, 250] width 262 height 25
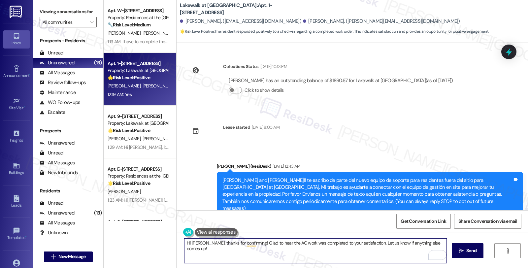
scroll to position [282, 0]
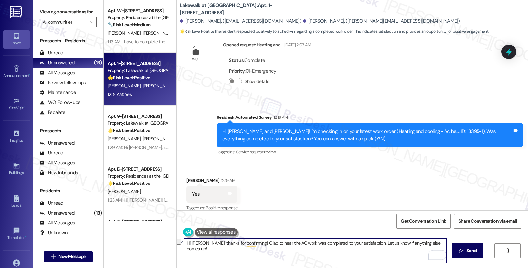
click at [370, 259] on textarea "Hi [PERSON_NAME], thanks for confirming! Glad to hear the AC work was completed…" at bounding box center [315, 250] width 262 height 25
click at [361, 248] on textarea "Hi Taylor, thanks for confirming! Glad to hear the AC work was completed to you…" at bounding box center [315, 250] width 262 height 25
drag, startPoint x: 360, startPoint y: 242, endPoint x: 371, endPoint y: 264, distance: 24.0
click at [371, 264] on div "Hi Taylor, thanks for confirming! Glad to hear the AC work was completed to you…" at bounding box center [351, 256] width 351 height 49
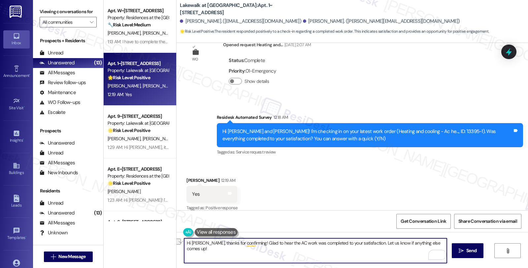
click at [437, 242] on textarea "Hi Taylor, thanks for confirming! Glad to hear the AC work was completed to you…" at bounding box center [315, 250] width 262 height 25
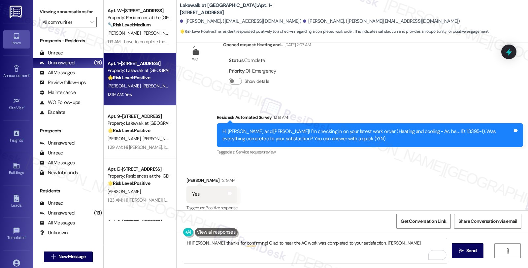
click at [323, 247] on textarea "Hi Taylor, thanks for confirming! Glad to hear the AC work was completed to you…" at bounding box center [315, 250] width 262 height 25
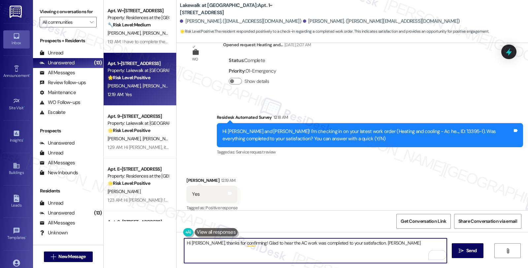
click at [368, 242] on textarea "Hi Taylor, thanks for confirming! Glad to hear the AC work was completed to you…" at bounding box center [315, 250] width 262 height 25
paste textarea "Hi, it’s great to hear from you and I’m glad your latest work order has been co…"
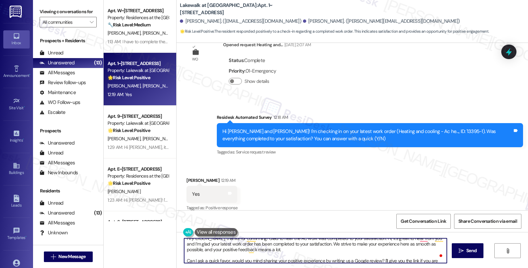
scroll to position [0, 0]
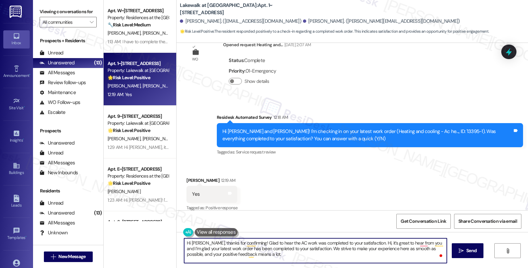
click at [361, 242] on textarea "Hi Taylor, thanks for confirming! Glad to hear the AC work was completed to you…" at bounding box center [315, 250] width 262 height 25
click at [304, 248] on textarea "Hi Taylor, thanks for confirming! Glad to hear the AC work was completed to you…" at bounding box center [315, 250] width 262 height 25
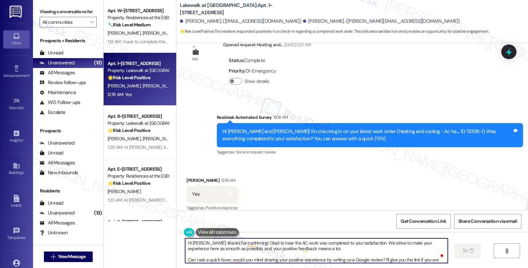
type textarea "Hi Taylor, thanks for confirming! Glad to hear the AC work was completed to you…"
click at [338, 257] on textarea "Hi Taylor, thanks for confirming! Glad to hear the AC work was completed to you…" at bounding box center [316, 250] width 262 height 25
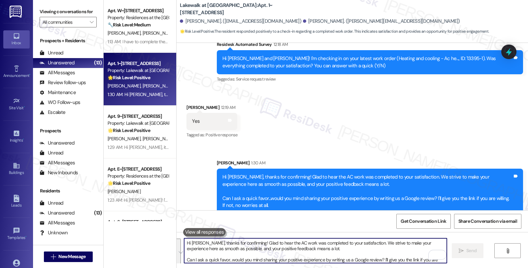
scroll to position [356, 0]
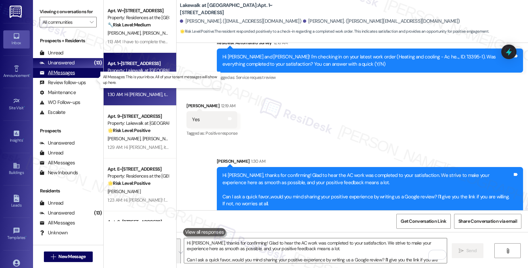
click at [67, 76] on div "All Messages" at bounding box center [57, 72] width 35 height 7
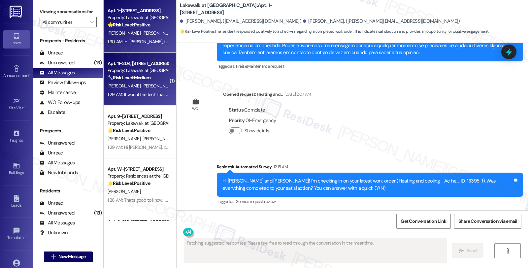
scroll to position [282, 0]
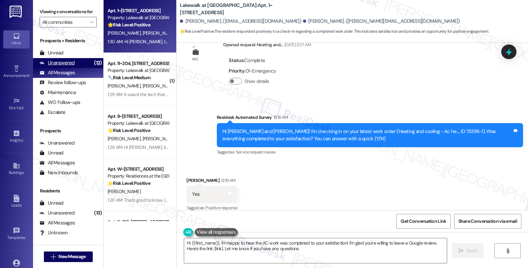
type textarea "Hi {{first_name}}, I'm happy to hear the AC work was completed to your satisfac…"
click at [72, 66] on div "Unanswered" at bounding box center [57, 62] width 35 height 7
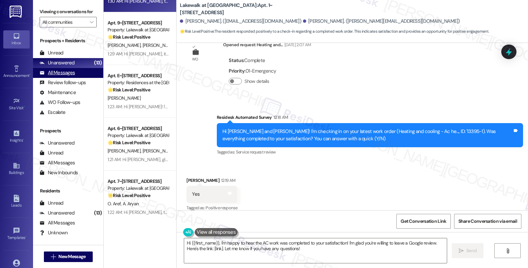
scroll to position [25, 0]
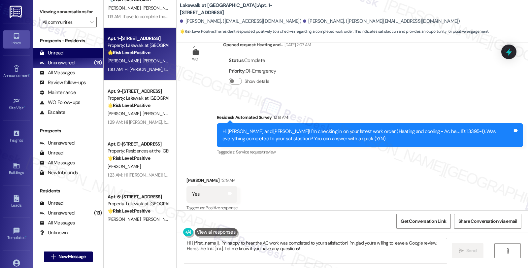
click at [68, 58] on div "Unread (0)" at bounding box center [68, 53] width 70 height 10
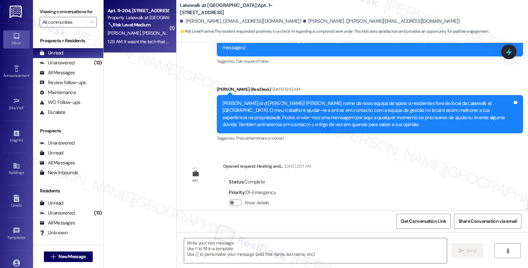
type textarea "Fetching suggested responses. Please feel free to read through the conversation…"
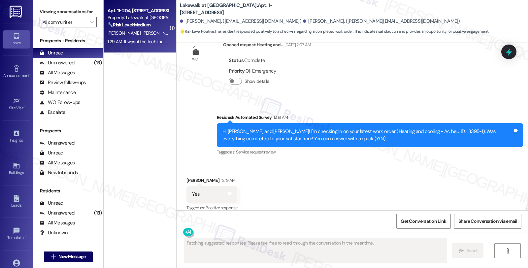
click at [144, 32] on span "[PERSON_NAME]" at bounding box center [158, 33] width 33 height 6
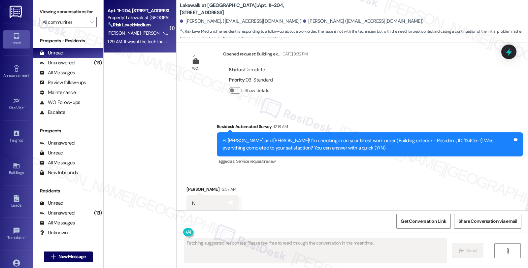
scroll to position [347, 0]
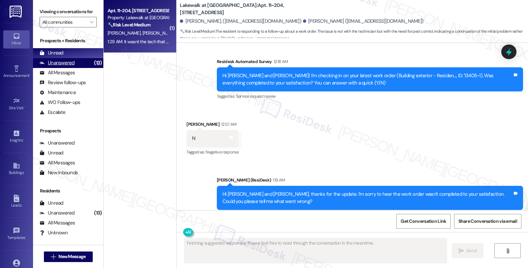
click at [76, 68] on div "Unanswered (13)" at bounding box center [68, 63] width 70 height 10
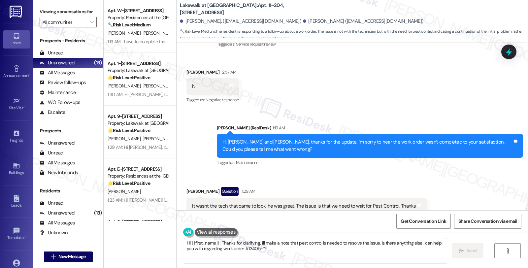
scroll to position [404, 0]
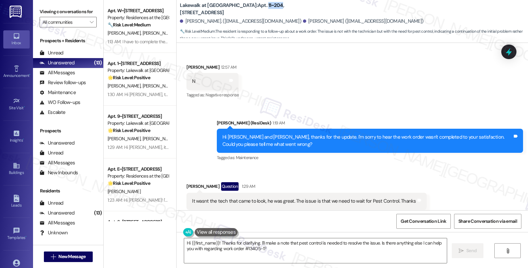
drag, startPoint x: 229, startPoint y: 8, endPoint x: 242, endPoint y: 8, distance: 13.5
click at [242, 8] on b "Lakewalk at Hamlin: Apt. 11~204, 14012 Shoreside Way" at bounding box center [246, 9] width 132 height 14
copy b "11~204"
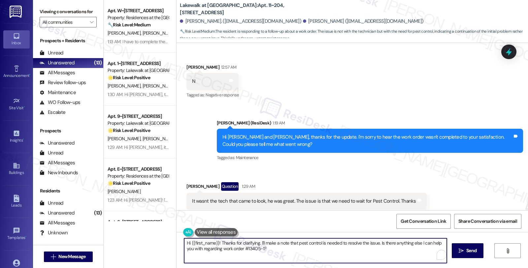
drag, startPoint x: 181, startPoint y: 241, endPoint x: 312, endPoint y: 258, distance: 132.3
click at [311, 258] on textarea "Hi {{first_name}}! Thanks for clarifying. I'll make a note that pest control is…" at bounding box center [315, 250] width 262 height 25
paste textarea "pest control for friday'22 to check patio area"
click at [253, 242] on textarea "Thanks for letting me know. I see that pest control for friday'22 to check pati…" at bounding box center [315, 250] width 262 height 25
click at [277, 242] on textarea "Thanks for letting me know. I see that pest control for friday'22 to check pati…" at bounding box center [315, 250] width 262 height 25
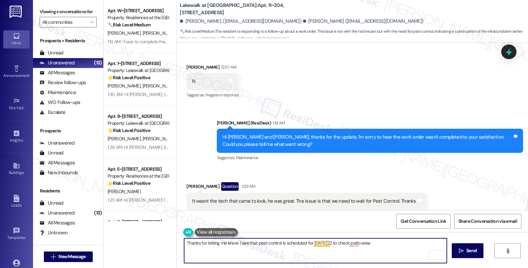
click at [320, 242] on textarea "Thanks for letting me know. I see that pest control is scheduled for friday'22 …" at bounding box center [315, 250] width 262 height 25
click at [384, 245] on textarea "Thanks for letting me know. I see that pest control is scheduled for Friday, 8/…" at bounding box center [315, 250] width 262 height 25
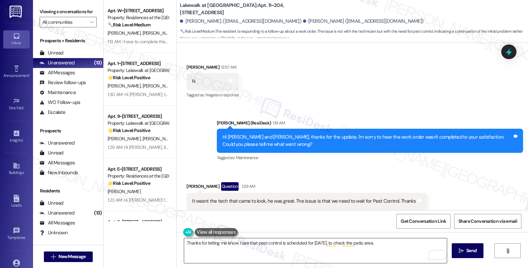
drag, startPoint x: 285, startPoint y: 249, endPoint x: 299, endPoint y: 246, distance: 14.7
click at [285, 249] on textarea "Thanks for letting me know. I see that pest control is scheduled for Friday, 8/…" at bounding box center [315, 250] width 262 height 25
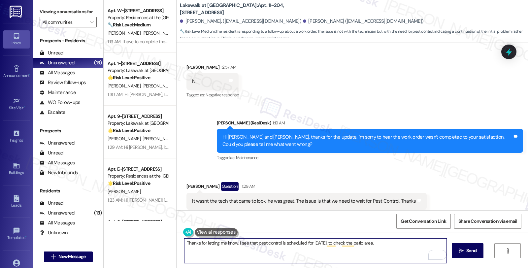
click at [398, 244] on textarea "Thanks for letting me know. I see that pest control is scheduled for Friday, 8/…" at bounding box center [315, 250] width 262 height 25
paste textarea "Should you have other concerns, please feel free to reach out. Have a great day!"
type textarea "Thanks for letting me know. I see that pest control is scheduled for Friday, 8/…"
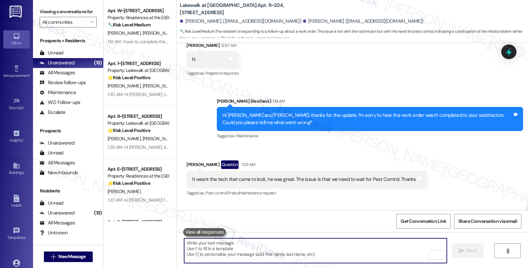
scroll to position [457, 0]
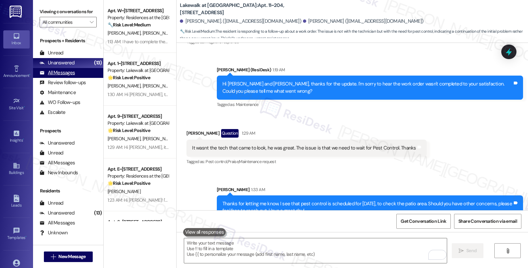
click at [76, 78] on div "All Messages (undefined)" at bounding box center [68, 73] width 70 height 10
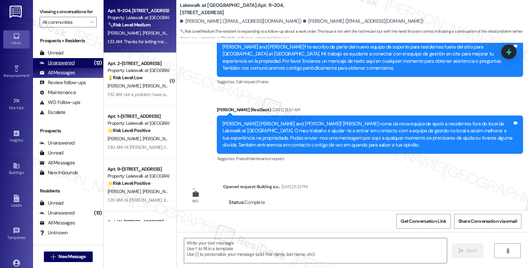
type textarea "Fetching suggested responses. Please feel free to read through the conversation…"
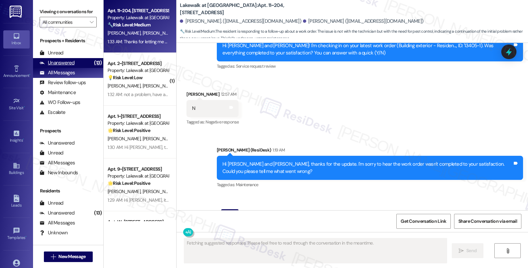
scroll to position [404, 0]
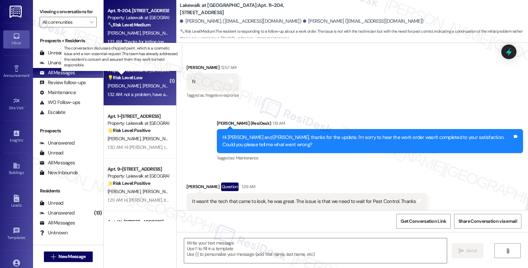
click at [123, 79] on strong "💡 Risk Level: Low" at bounding box center [124, 78] width 35 height 6
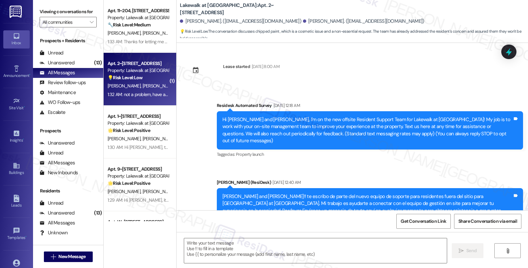
scroll to position [1738, 0]
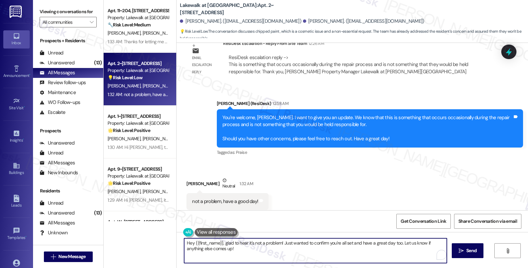
drag, startPoint x: 236, startPoint y: 255, endPoint x: 156, endPoint y: 228, distance: 85.0
click at [156, 228] on div "Apt. 11~204, 14012 Shoreside Way Property: Lakewalk at Hamlin 🔧 Risk Level: Med…" at bounding box center [316, 134] width 424 height 268
type textarea "Sure thing!"
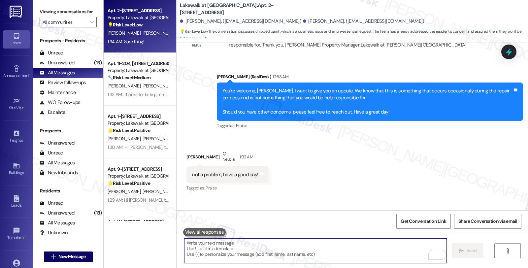
scroll to position [1784, 0]
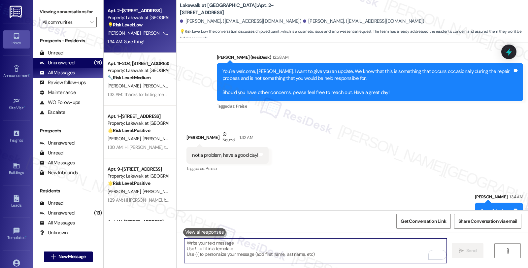
click at [76, 68] on div "Unanswered (13)" at bounding box center [68, 63] width 70 height 10
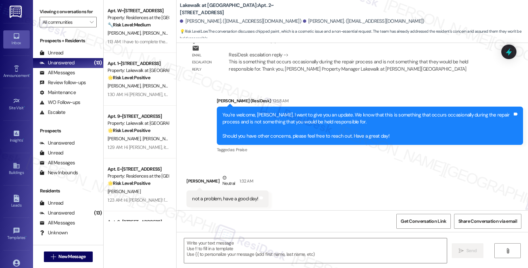
type textarea "Fetching suggested responses. Please feel free to read through the conversation…"
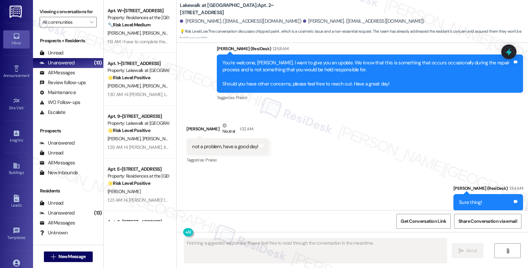
scroll to position [1793, 0]
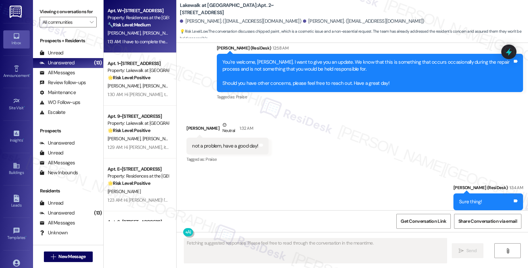
click at [137, 23] on strong "🔧 Risk Level: Medium" at bounding box center [128, 25] width 43 height 6
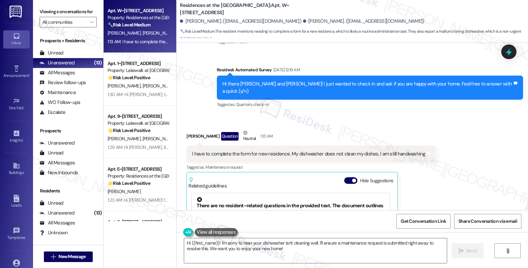
scroll to position [726, 0]
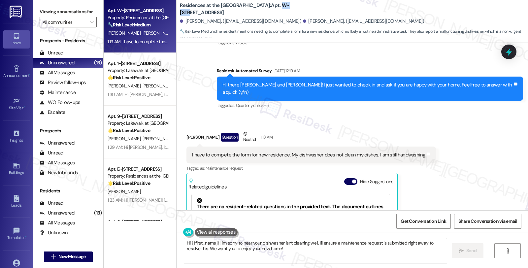
drag, startPoint x: 259, startPoint y: 6, endPoint x: 268, endPoint y: 13, distance: 11.9
click at [268, 6] on b "Residences at the Promenade: Apt. W~2129, 1100 Market Street" at bounding box center [246, 9] width 132 height 14
copy b "W~212"
click at [267, 5] on b "Residences at the Promenade: Apt. W~2129, 1100 Market Street" at bounding box center [246, 9] width 132 height 14
click at [268, 6] on b "Residences at the Promenade: Apt. W~2129, 1100 Market Street" at bounding box center [246, 9] width 132 height 14
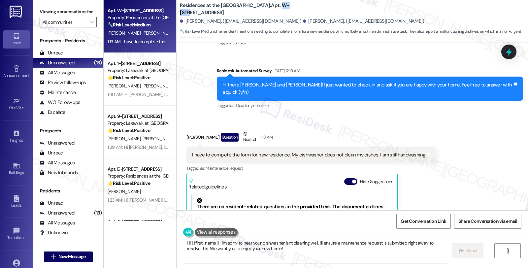
copy b "W~2129"
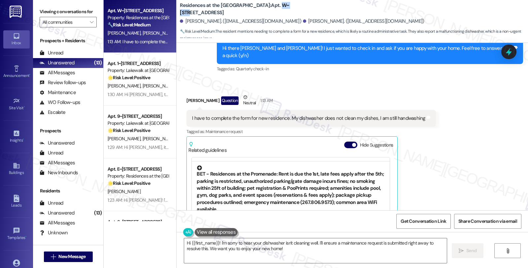
scroll to position [110, 0]
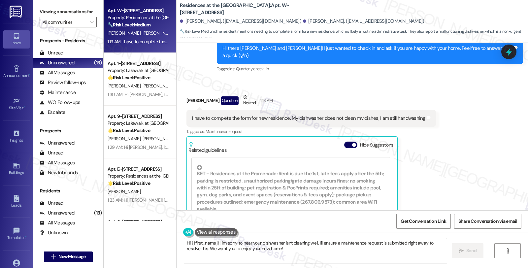
click at [195, 94] on div "Deborah Levin Question Neutral 1:13 AM" at bounding box center [310, 102] width 249 height 16
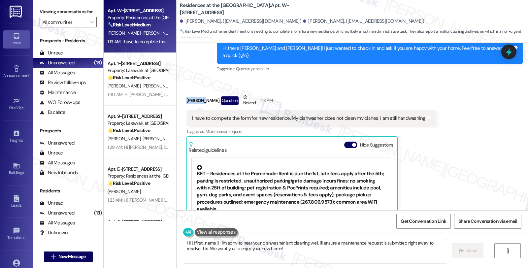
copy div "Deborah"
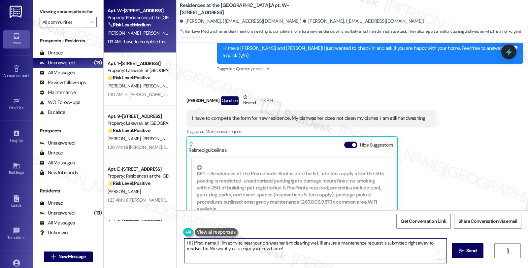
drag, startPoint x: 186, startPoint y: 243, endPoint x: 216, endPoint y: 245, distance: 30.1
click at [216, 245] on textarea "Hi {{first_name}}! I'm sorry to hear your dishwasher isn't cleaning well. I'll …" at bounding box center [315, 250] width 262 height 25
paste textarea "Deborah"
click at [206, 242] on textarea "Hi Deborah, I'm sorry to hear your dishwasher isn't cleaning well. I'll ensure …" at bounding box center [315, 250] width 262 height 25
type textarea "Hi Deborah, I understand you I'm sorry to hear your dishwasher isn't cleaning w…"
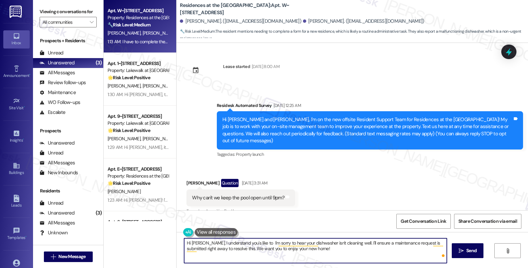
scroll to position [413, 0]
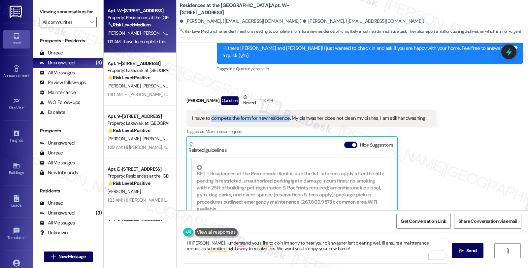
drag, startPoint x: 205, startPoint y: 98, endPoint x: 282, endPoint y: 98, distance: 76.5
click at [282, 115] on div "I have to complete the form for new residence. My dishwasher does not clean my …" at bounding box center [308, 118] width 233 height 7
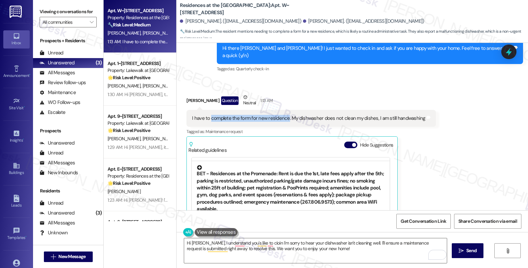
copy div "complete the form for new residence"
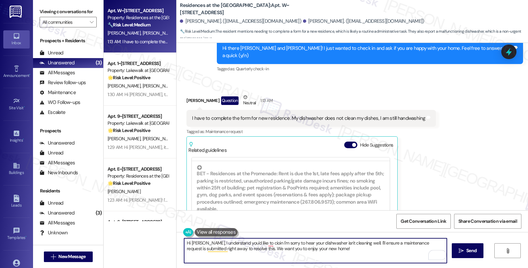
click at [257, 242] on textarea "Hi [PERSON_NAME], I understand you'd like to cioin I'm sorry to hear your dishw…" at bounding box center [315, 250] width 262 height 25
paste textarea "complete the form for new residence"
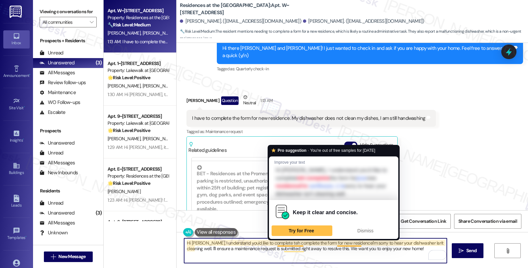
click at [274, 243] on textarea "Hi [PERSON_NAME], I understand you'd like to complete teh complete the form for…" at bounding box center [315, 250] width 262 height 25
click at [298, 243] on textarea "Hi [PERSON_NAME], I understand you'd like to complete teh complete the form for…" at bounding box center [315, 250] width 262 height 25
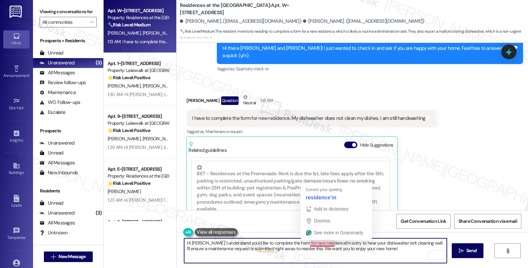
click at [324, 242] on textarea "Hi Deborah, I understand you'd like to complete the form for new residenceI'm s…" at bounding box center [315, 250] width 262 height 25
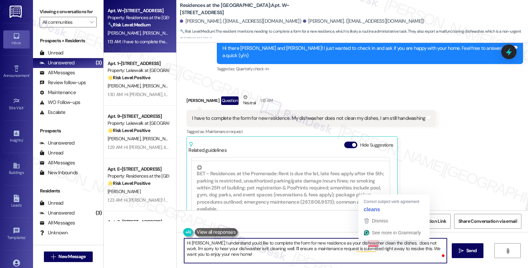
click at [363, 244] on textarea "Hi Deborah, I understand you'd like to complete the form for new residence as y…" at bounding box center [315, 250] width 262 height 25
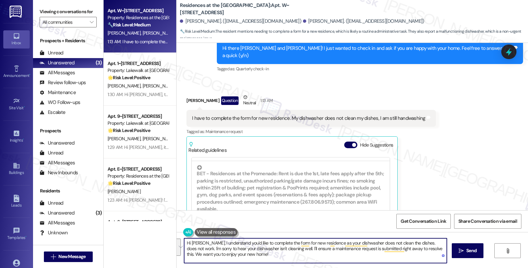
drag, startPoint x: 414, startPoint y: 243, endPoint x: 416, endPoint y: 257, distance: 14.3
click at [416, 257] on textarea "Hi Deborah, I understand you'd like to complete the form for new residence as y…" at bounding box center [315, 250] width 262 height 25
drag, startPoint x: 364, startPoint y: 243, endPoint x: 259, endPoint y: 250, distance: 105.4
click at [259, 250] on textarea "Hi Deborah, I understand you'd like to complete the form for new residence as y…" at bounding box center [315, 250] width 262 height 25
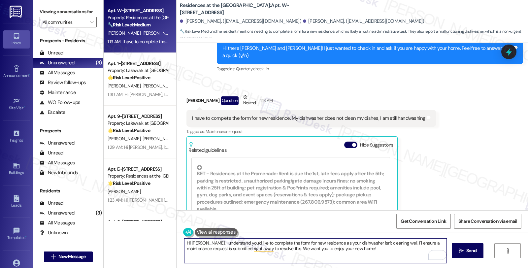
drag, startPoint x: 397, startPoint y: 241, endPoint x: 403, endPoint y: 252, distance: 12.1
click at [403, 252] on textarea "Hi Deborah, I understand you'd like to complete the form for new residence as y…" at bounding box center [315, 250] width 262 height 25
click at [422, 242] on textarea "Hi Deborah, I understand you'd like to complete the form for new residence as y…" at bounding box center [315, 250] width 262 height 25
click at [259, 250] on textarea "Hi Deborah, I understand you'd like to complete the form for new residence as y…" at bounding box center [315, 250] width 262 height 25
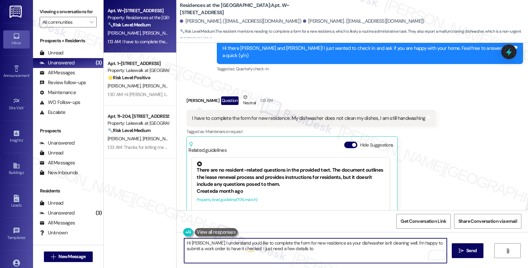
click at [301, 249] on textarea "Hi Deborah, I understand you'd like to complete the form for new residence as y…" at bounding box center [315, 250] width 262 height 25
click at [374, 251] on textarea "Hi Deborah, I understand you'd like to complete the form for new residence as y…" at bounding box center [315, 250] width 262 height 25
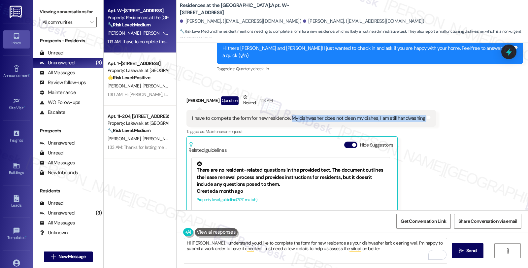
drag, startPoint x: 283, startPoint y: 97, endPoint x: 425, endPoint y: 98, distance: 141.8
click at [425, 98] on div "Received via SMS Deborah Levin Question Neutral 1:13 AM I have to complete the …" at bounding box center [310, 178] width 259 height 179
copy div "My dishwasher does not clean my dishes, I am still handwashing Tags and notes"
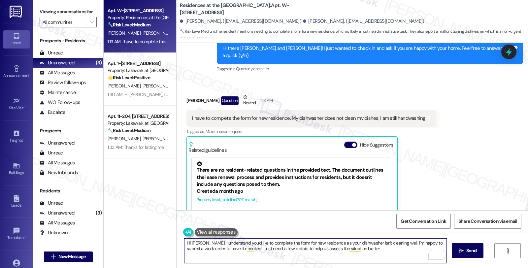
click at [390, 249] on textarea "Hi Deborah, I understand you'd like to complete the form for new residence as y…" at bounding box center [315, 250] width 262 height 25
paste textarea "Are the dishes coming out with food still stuck on them, or are they just not g…"
click at [360, 246] on textarea "Hi Deborah, I understand you'd like to complete the form for new residence as y…" at bounding box center [315, 250] width 262 height 25
click at [405, 249] on textarea "Hi Deborah, I understand you'd like to complete the form for new residence as y…" at bounding box center [315, 250] width 262 height 25
type textarea "Hi Deborah, I understand you'd like to complete the form for new residence as y…"
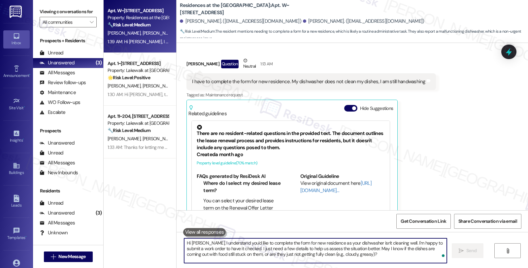
scroll to position [860, 0]
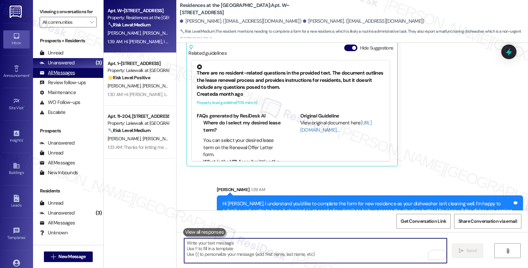
click at [74, 76] on div "All Messages" at bounding box center [57, 72] width 35 height 7
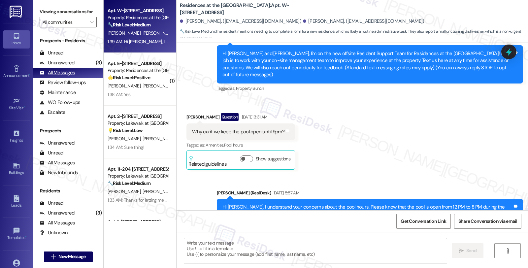
type textarea "Fetching suggested responses. Please feel free to read through the conversation…"
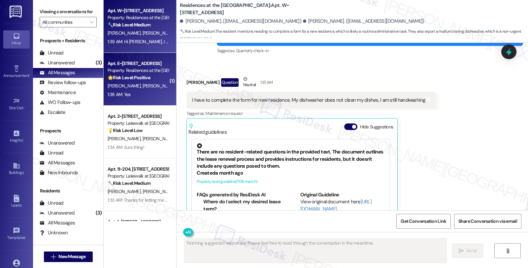
scroll to position [799, 0]
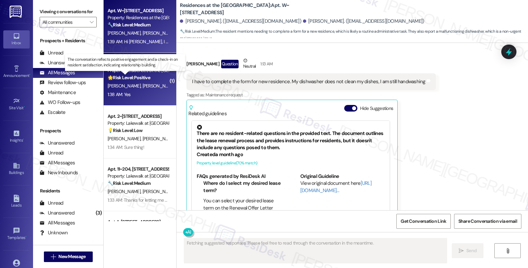
click at [133, 76] on strong "🌟 Risk Level: Positive" at bounding box center [128, 78] width 43 height 6
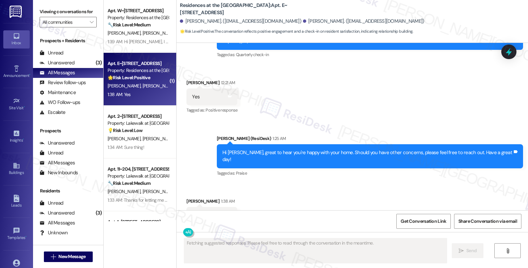
scroll to position [902, 0]
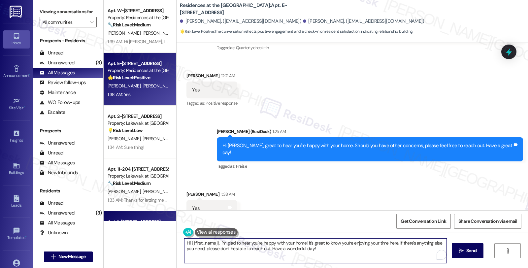
drag, startPoint x: 321, startPoint y: 253, endPoint x: 144, endPoint y: 215, distance: 181.0
click at [144, 215] on div "Apt. W~2129, 1100 Market Street Property: Residences at the Promenade 🔧 Risk Le…" at bounding box center [316, 134] width 424 height 268
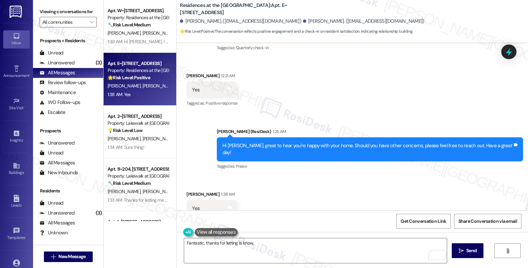
click at [189, 191] on div "Vincent Castronuovo 1:38 AM" at bounding box center [211, 195] width 51 height 9
copy div "Vincent"
click at [301, 249] on textarea "Fantastic, thanks for letting is know," at bounding box center [315, 250] width 262 height 25
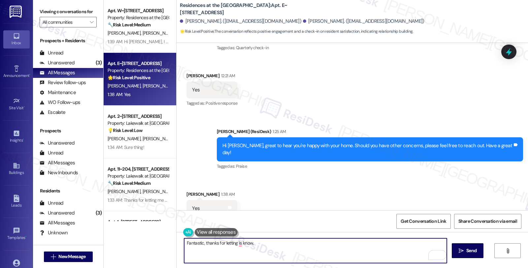
paste textarea "Vincent"
click at [251, 243] on textarea "Fantastic, thanks for letting us know, Vincent!" at bounding box center [315, 250] width 262 height 25
type textarea "Fantastic, thanks for letting us know, Vincent!"
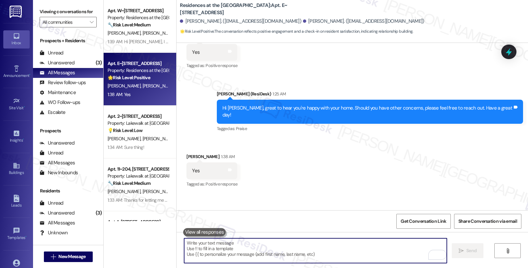
scroll to position [948, 0]
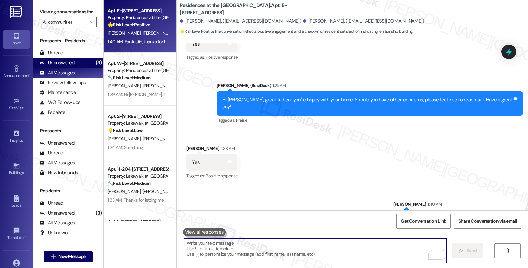
click at [82, 68] on div "Unanswered (3)" at bounding box center [68, 63] width 70 height 10
